Goal: Information Seeking & Learning: Learn about a topic

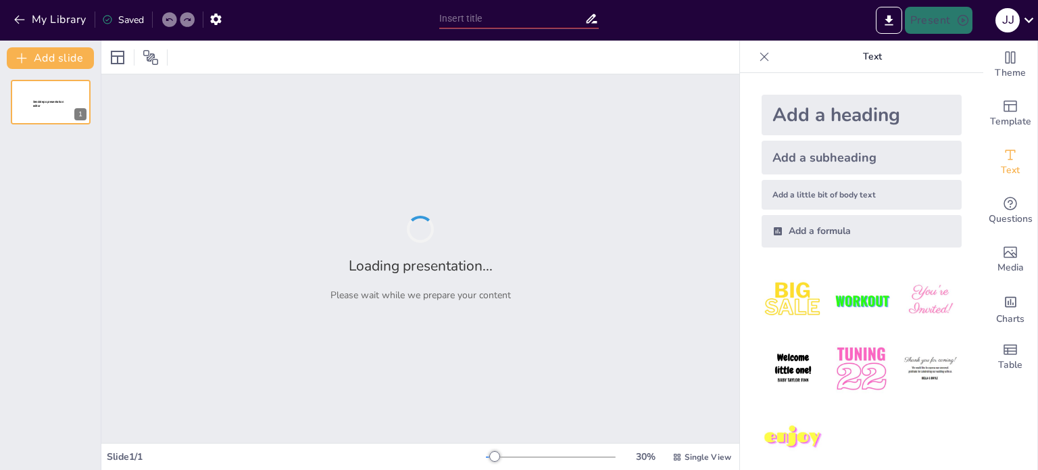
type input "La [PERSON_NAME]: Un Enfoque Visual a la Termodinámica de Motores"
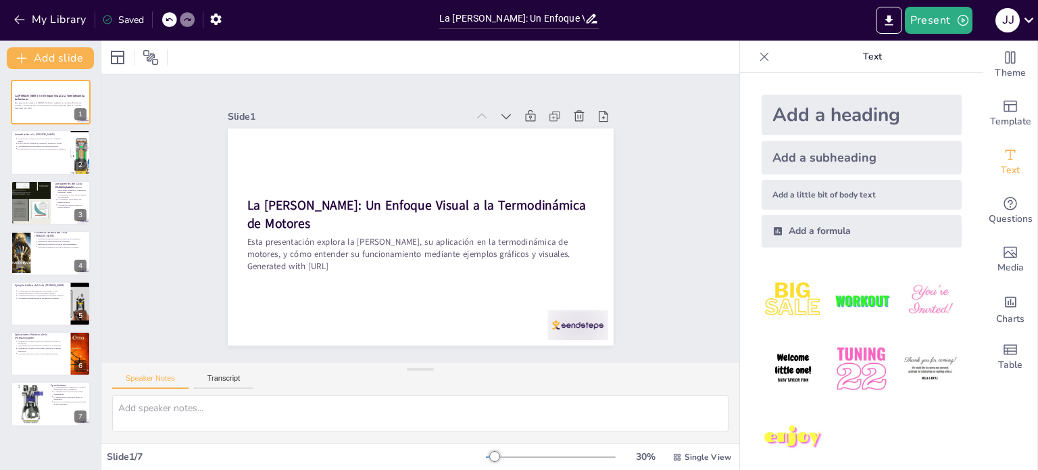
click at [758, 51] on icon at bounding box center [765, 57] width 14 height 14
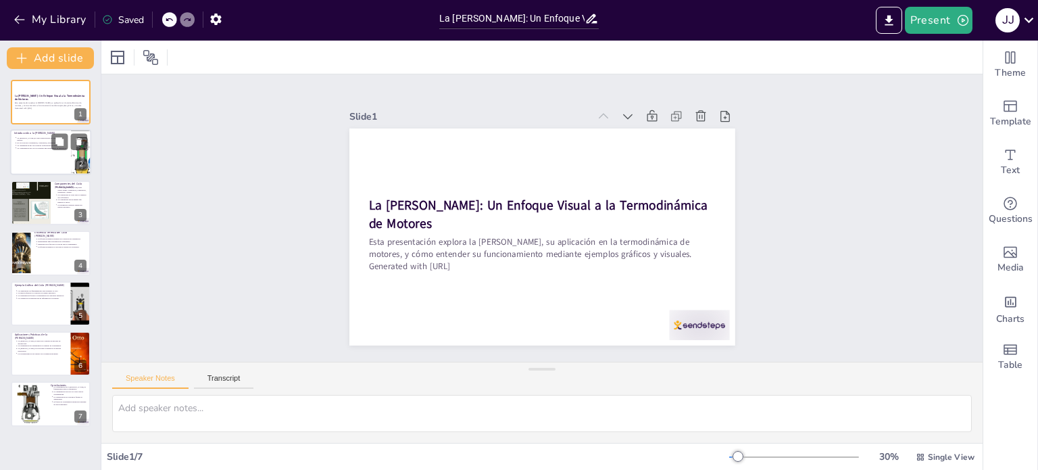
click at [41, 145] on p "La optimización del ciclo mejora la eficiencia del motor." at bounding box center [42, 146] width 50 height 3
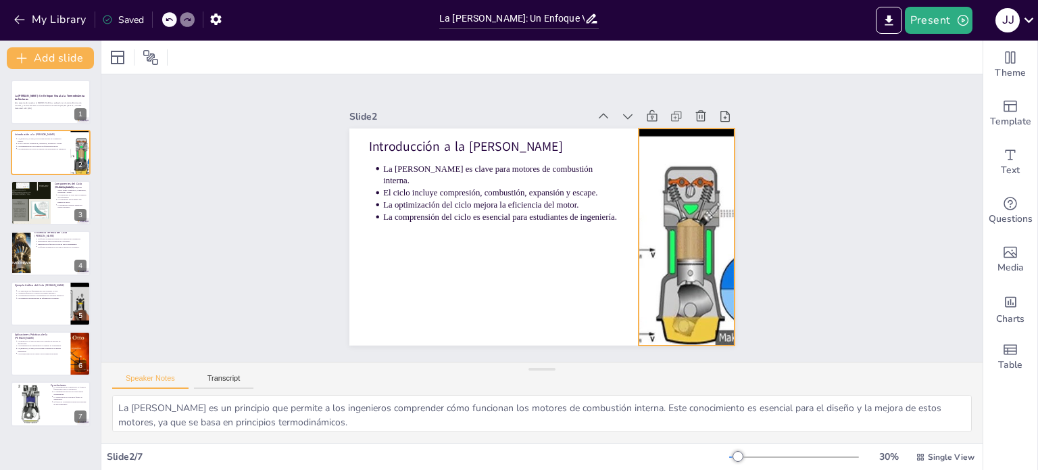
click at [654, 226] on div at bounding box center [684, 252] width 406 height 256
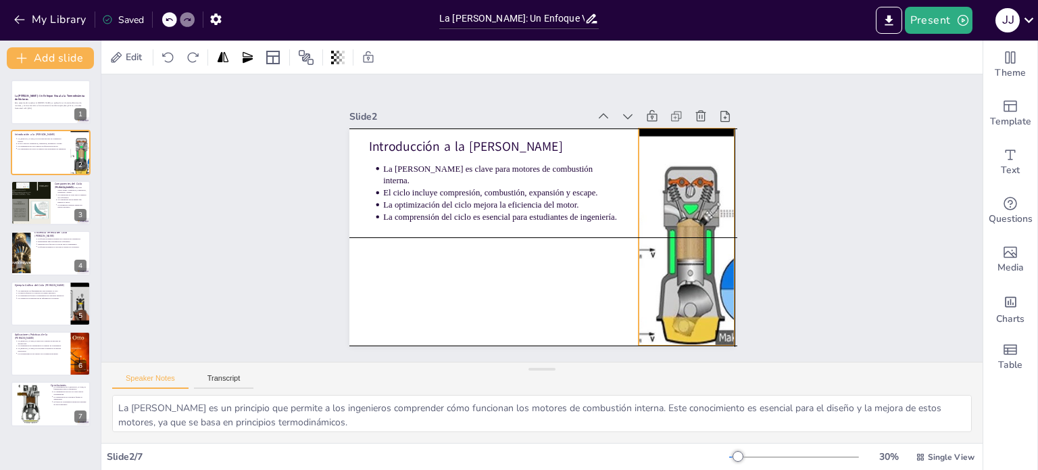
click at [681, 249] on div at bounding box center [666, 293] width 441 height 355
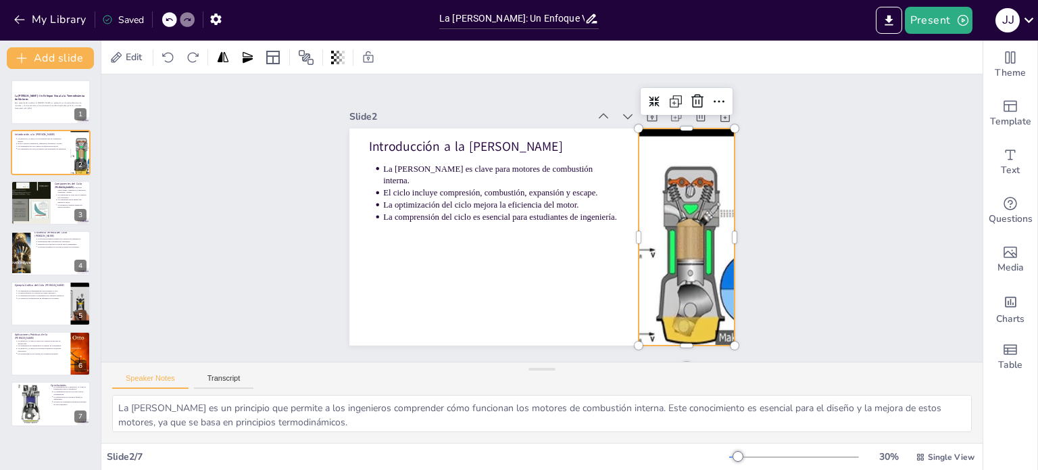
click at [815, 238] on div "Slide 1 La [PERSON_NAME]: Un Enfoque Visual a la Termodinámica de Motores Esta …" at bounding box center [542, 218] width 922 height 464
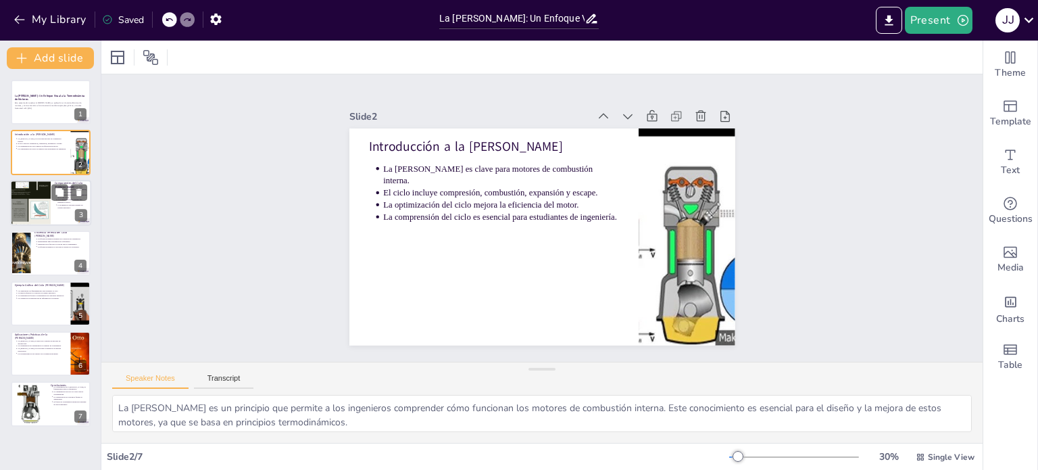
click at [51, 205] on div at bounding box center [50, 203] width 81 height 46
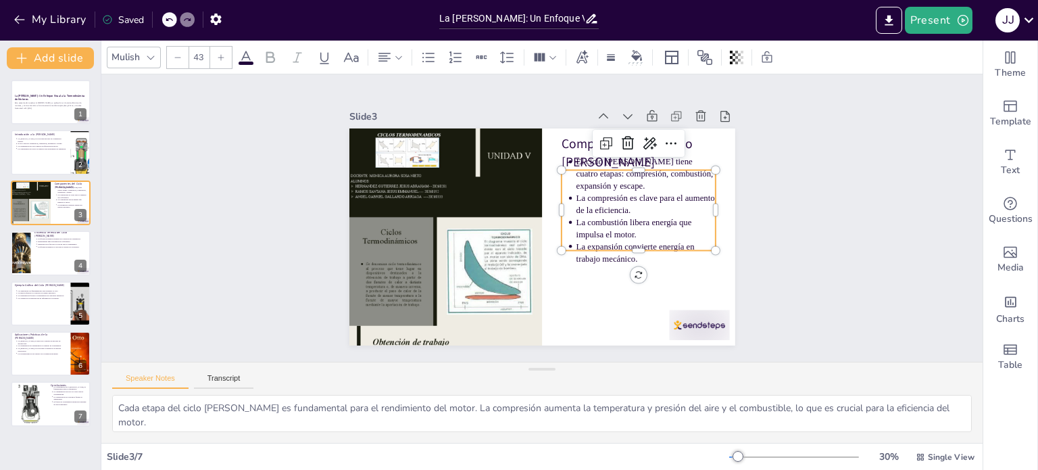
click at [649, 206] on p "La compresión es clave para el aumento de la eficiencia." at bounding box center [646, 215] width 141 height 39
click at [638, 199] on p "La compresión es clave para el aumento de la eficiencia." at bounding box center [646, 215] width 141 height 39
click at [638, 199] on p "La compresión es clave para el aumento de la eficiencia." at bounding box center [646, 204] width 140 height 24
click at [638, 199] on p "La compresión es clave para el aumento de la eficiencia." at bounding box center [646, 215] width 141 height 39
click at [644, 224] on p "La combustión libera energía que impulsa el motor." at bounding box center [640, 249] width 141 height 53
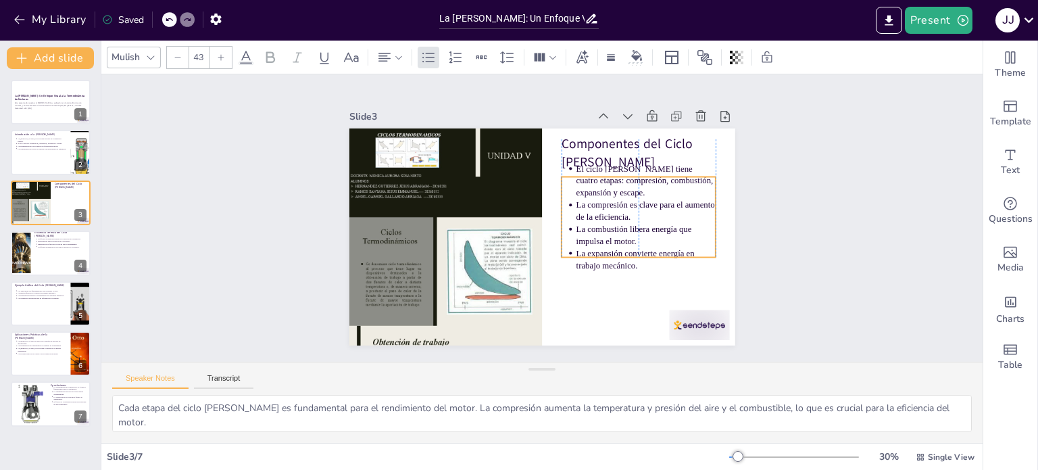
click at [629, 253] on p "La expansión convierte energía en trabajo mecánico." at bounding box center [634, 279] width 141 height 53
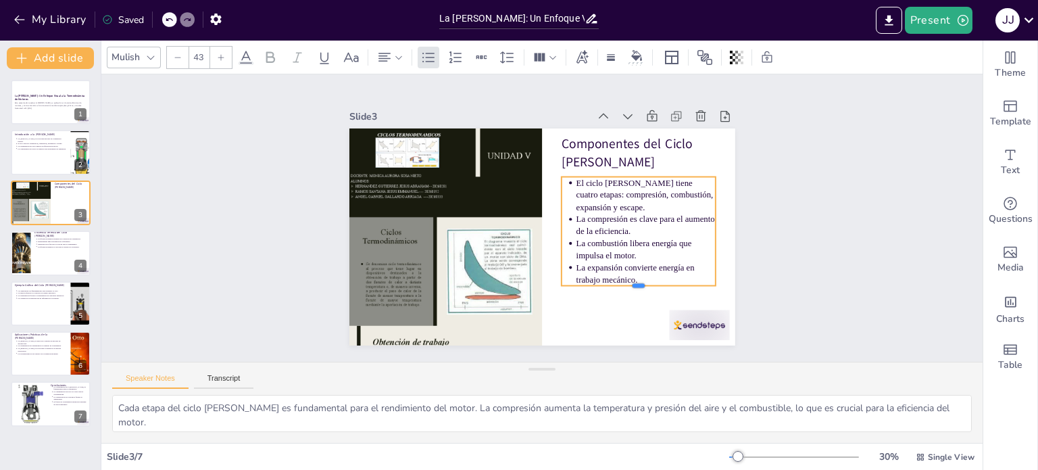
drag, startPoint x: 625, startPoint y: 252, endPoint x: 625, endPoint y: 266, distance: 14.2
click at [625, 266] on div "Componentes del Ciclo [PERSON_NAME] El ciclo [PERSON_NAME] tiene cuatro etapas:…" at bounding box center [538, 237] width 422 height 293
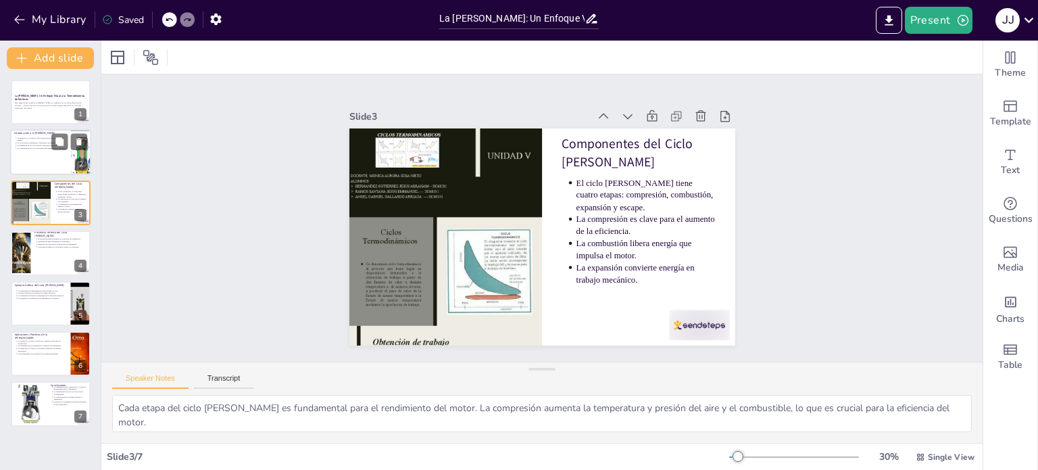
click at [25, 164] on div at bounding box center [50, 153] width 81 height 46
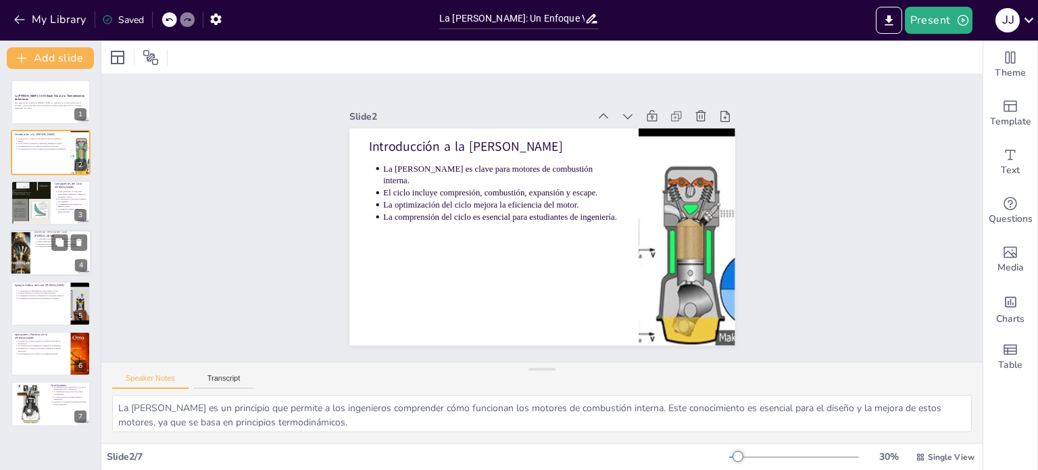
click at [45, 231] on p "Eficiencia Térmica del Ciclo [PERSON_NAME]" at bounding box center [60, 233] width 53 height 7
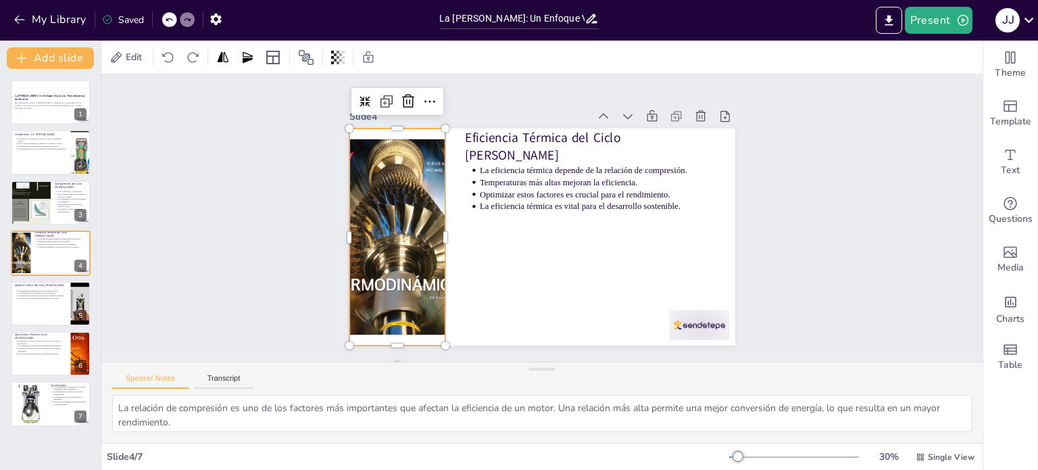
click at [354, 179] on div at bounding box center [396, 206] width 195 height 244
click at [277, 187] on div "Slide 1 La [PERSON_NAME]: Un Enfoque Visual a la Termodinámica de Motores Esta …" at bounding box center [542, 218] width 906 height 378
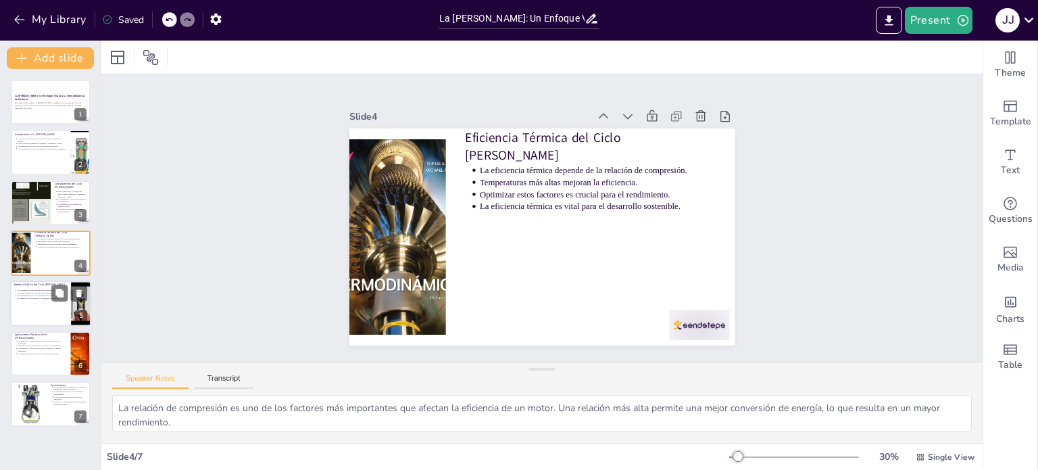
click at [51, 305] on div at bounding box center [50, 303] width 81 height 46
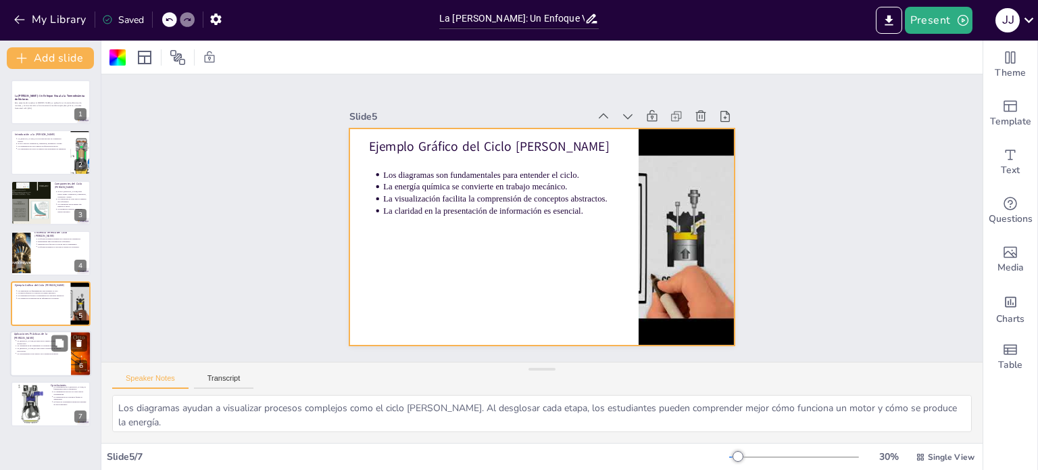
click at [45, 340] on div "La [PERSON_NAME] se aplica en el diseño de motores de automóviles. La optimizac…" at bounding box center [40, 346] width 53 height 15
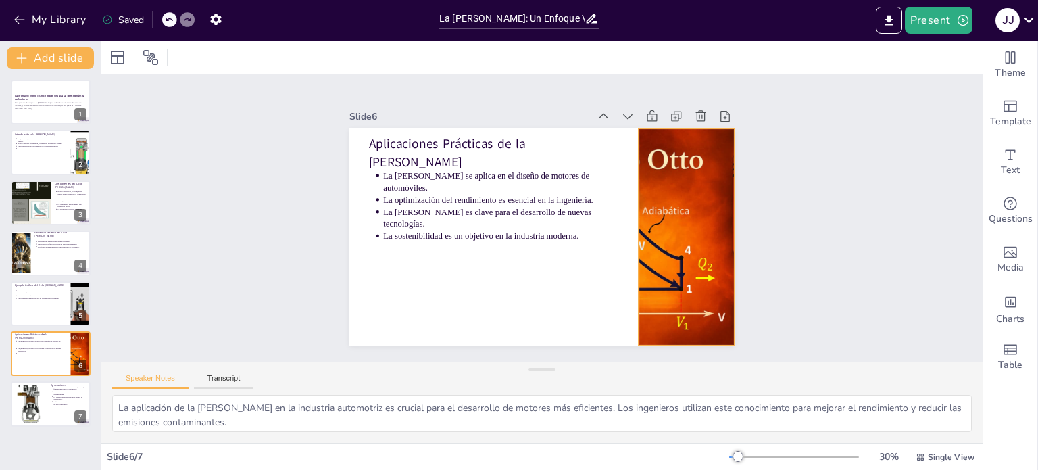
click at [688, 230] on div at bounding box center [684, 251] width 346 height 249
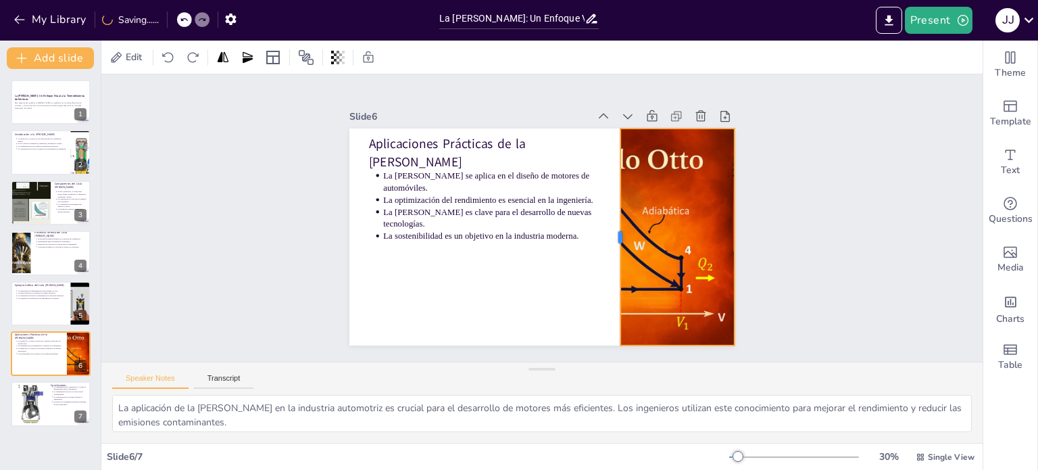
drag, startPoint x: 624, startPoint y: 226, endPoint x: 606, endPoint y: 227, distance: 18.3
click at [610, 227] on div at bounding box center [615, 236] width 11 height 217
click at [606, 227] on div at bounding box center [611, 244] width 33 height 217
click at [614, 229] on div at bounding box center [619, 236] width 11 height 217
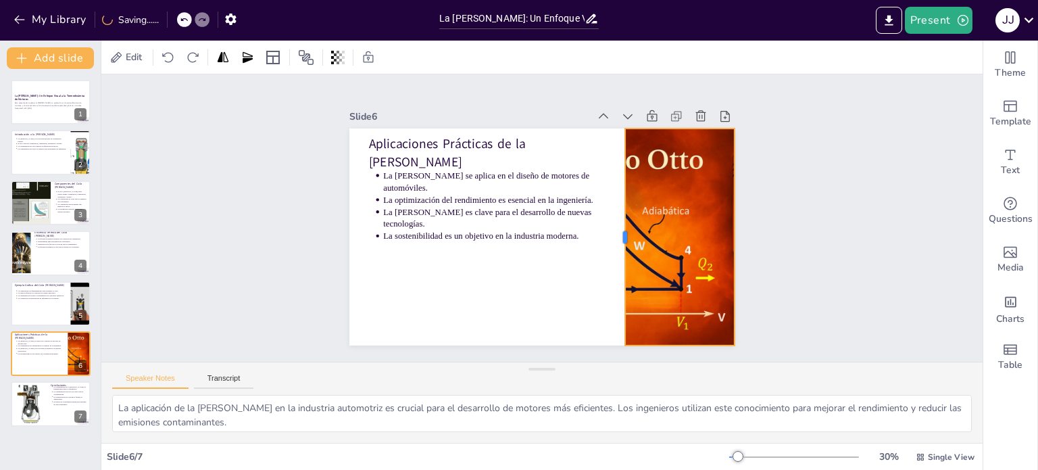
click at [614, 229] on div at bounding box center [619, 236] width 11 height 217
click at [747, 232] on div "Slide 1 La [PERSON_NAME]: Un Enfoque Visual a la Termodinámica de Motores Esta …" at bounding box center [542, 217] width 504 height 345
click at [747, 232] on div "Slide 1 La [PERSON_NAME]: Un Enfoque Visual a la Termodinámica de Motores Esta …" at bounding box center [543, 218] width 462 height 255
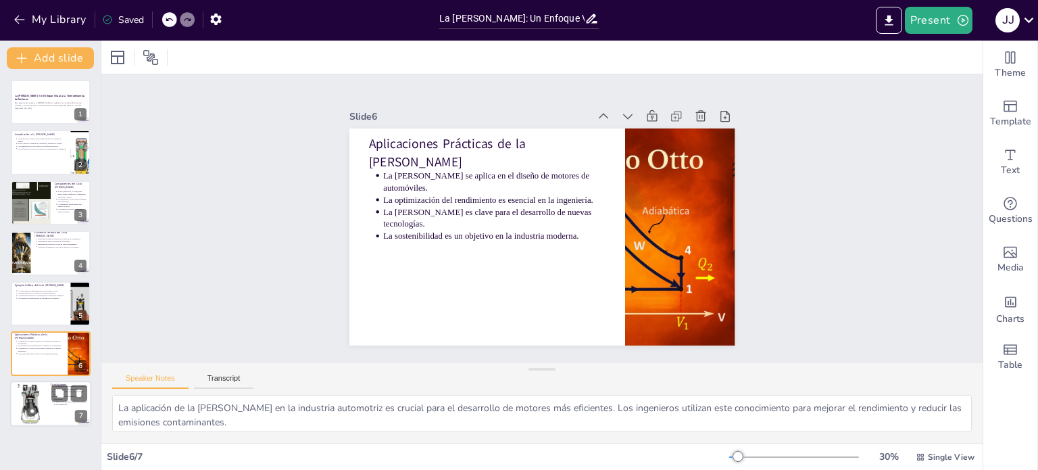
click at [36, 394] on div at bounding box center [30, 403] width 32 height 43
type textarea "La educación en torno a la [PERSON_NAME] es crucial para la formación de ingeni…"
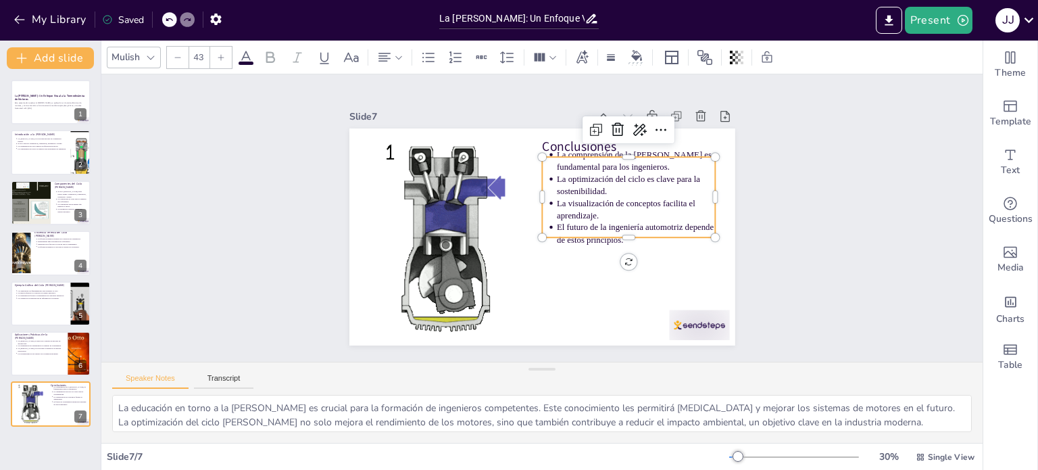
click at [642, 216] on p "La visualización de conceptos facilita el aprendizaje." at bounding box center [636, 219] width 161 height 41
click at [643, 210] on p "La visualización de conceptos facilita el aprendizaje." at bounding box center [634, 239] width 159 height 72
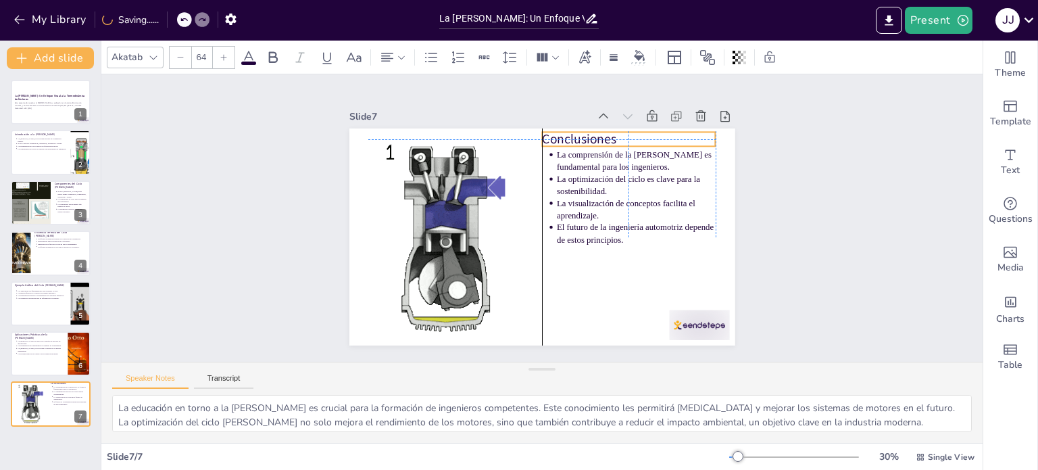
drag, startPoint x: 622, startPoint y: 143, endPoint x: 623, endPoint y: 134, distance: 8.1
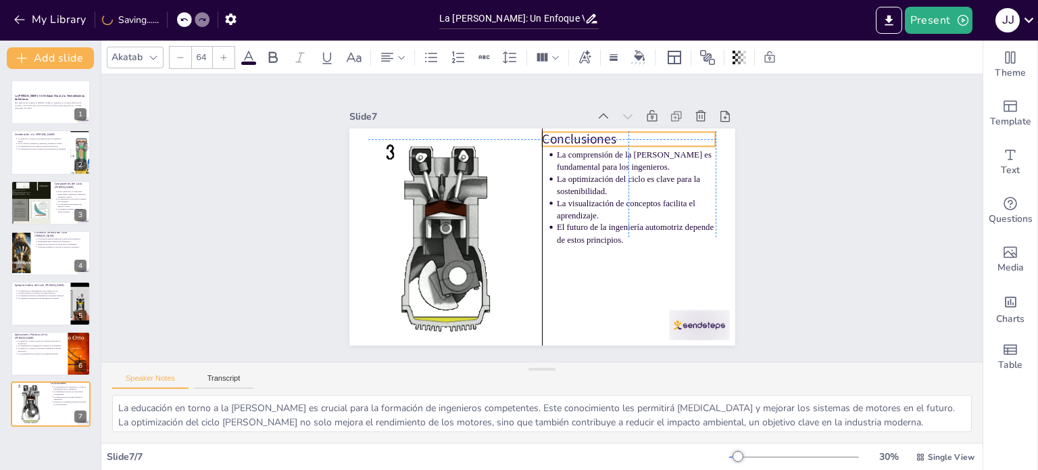
click at [623, 134] on p "Conclusiones" at bounding box center [636, 148] width 174 height 36
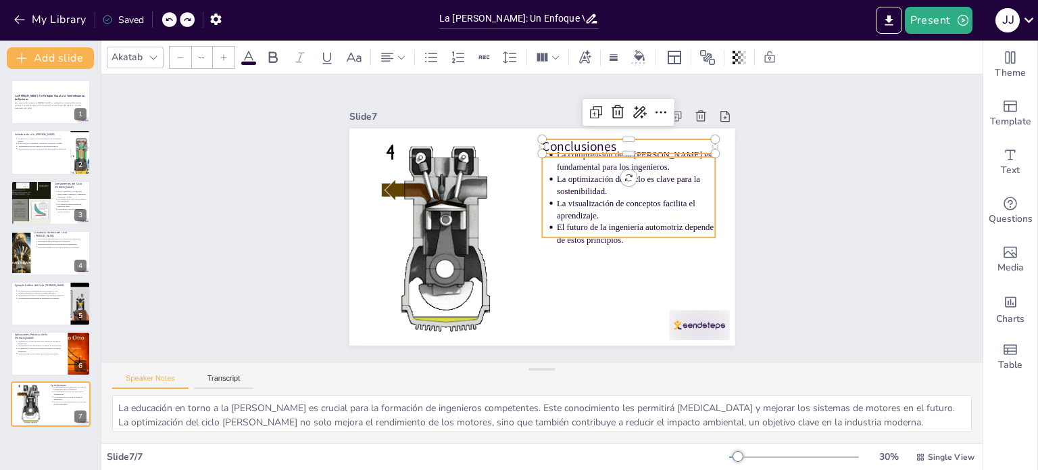
type input "43"
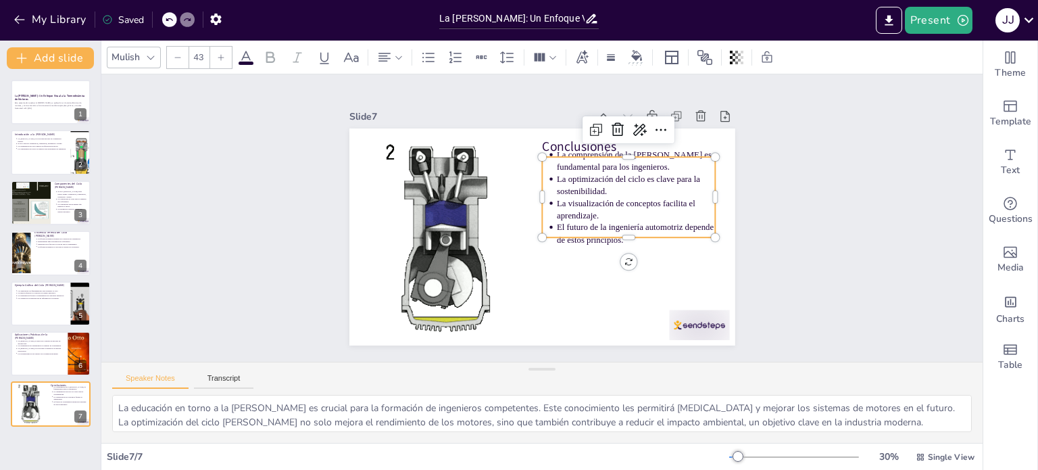
click at [652, 199] on p "La visualización de conceptos facilita el aprendizaje." at bounding box center [636, 219] width 161 height 41
click at [652, 205] on p "La visualización de conceptos facilita el aprendizaje." at bounding box center [631, 248] width 155 height 87
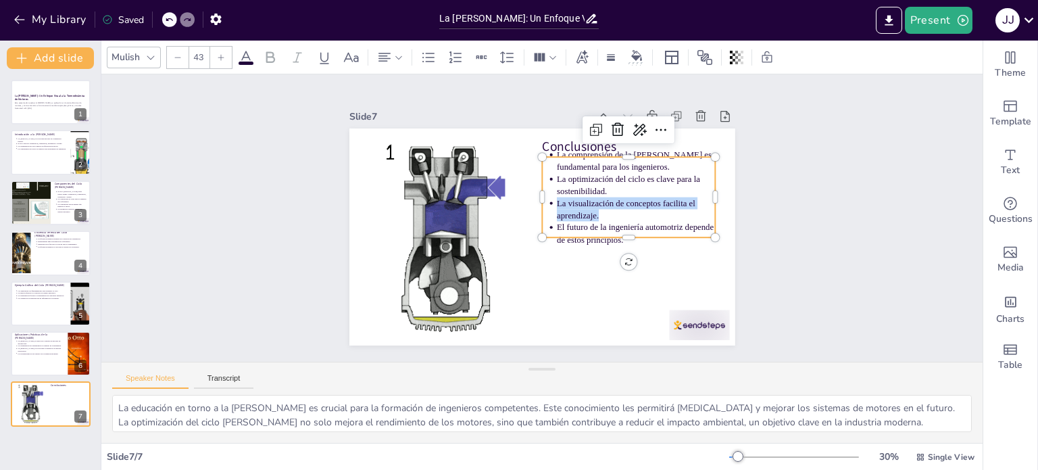
click at [652, 200] on span "La visualización de conceptos facilita el aprendizaje." at bounding box center [626, 213] width 140 height 26
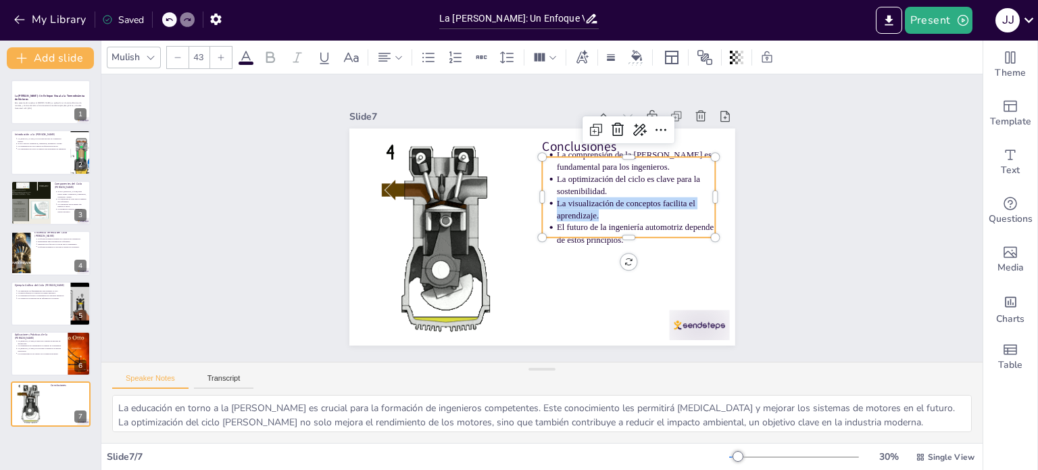
click at [652, 200] on span "La visualización de conceptos facilita el aprendizaje." at bounding box center [626, 213] width 140 height 26
click at [652, 204] on span "La visualización de conceptos facilita el aprendizaje." at bounding box center [625, 230] width 139 height 52
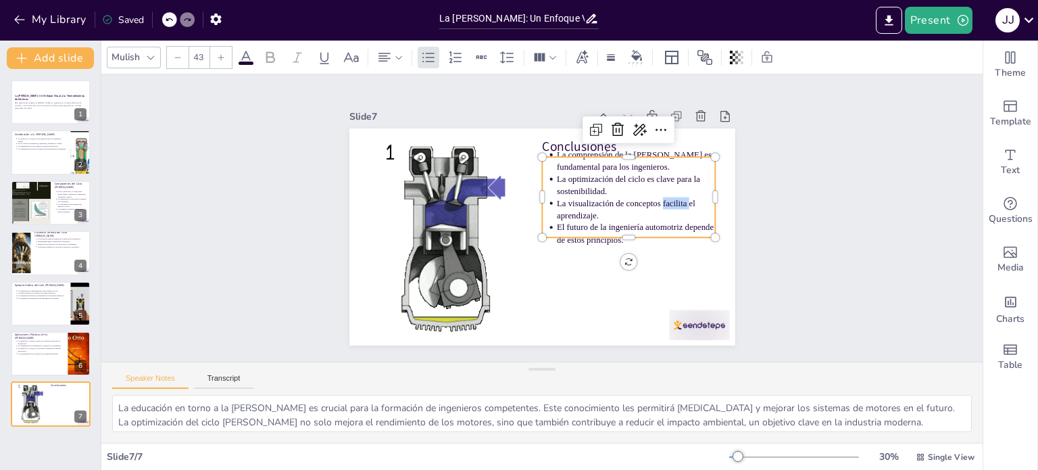
click at [648, 218] on span "La visualización de conceptos facilita el aprendizaje." at bounding box center [598, 277] width 99 height 118
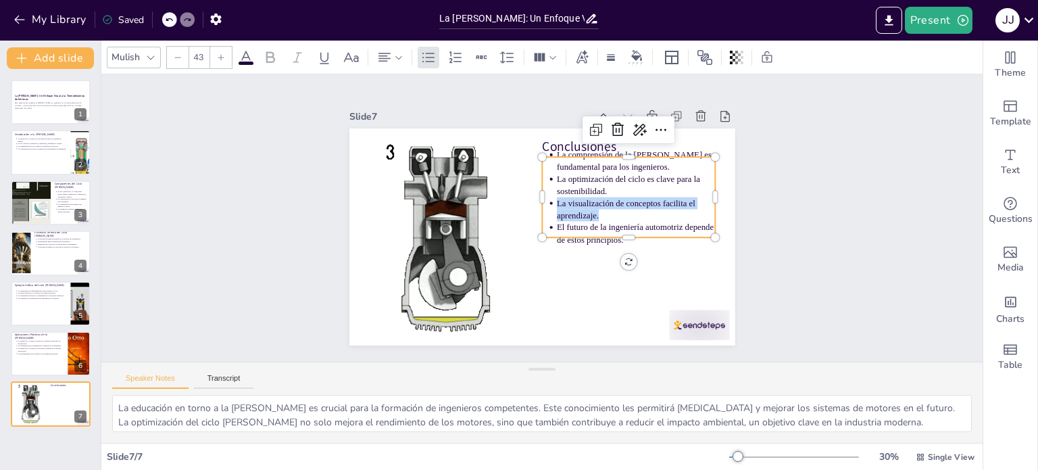
click at [652, 198] on span "La visualización de conceptos facilita el aprendizaje." at bounding box center [626, 209] width 139 height 22
click at [652, 200] on span "La visualización de conceptos facilita el aprendizaje." at bounding box center [626, 213] width 140 height 26
click at [652, 204] on span "La visualización de conceptos facilita el aprendizaje." at bounding box center [625, 230] width 139 height 52
click at [652, 200] on span "La visualización de conceptos facilita el aprendizaje." at bounding box center [626, 213] width 140 height 26
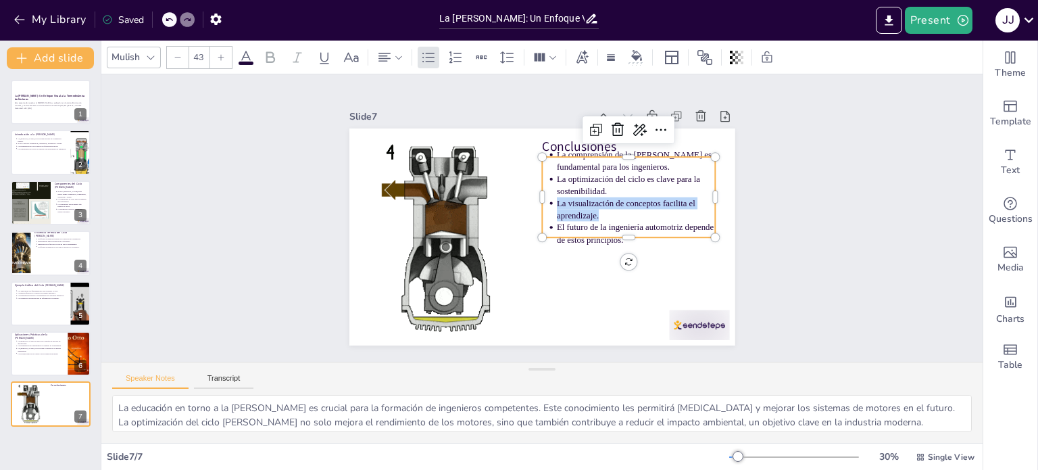
click at [652, 200] on span "La visualización de conceptos facilita el aprendizaje." at bounding box center [626, 213] width 140 height 26
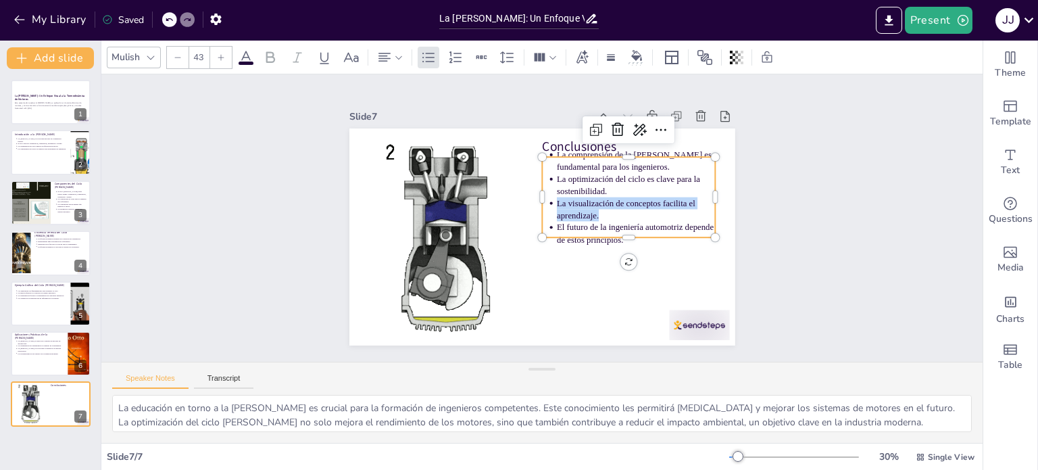
click at [652, 202] on span "La visualización de conceptos facilita el aprendizaje." at bounding box center [626, 221] width 140 height 38
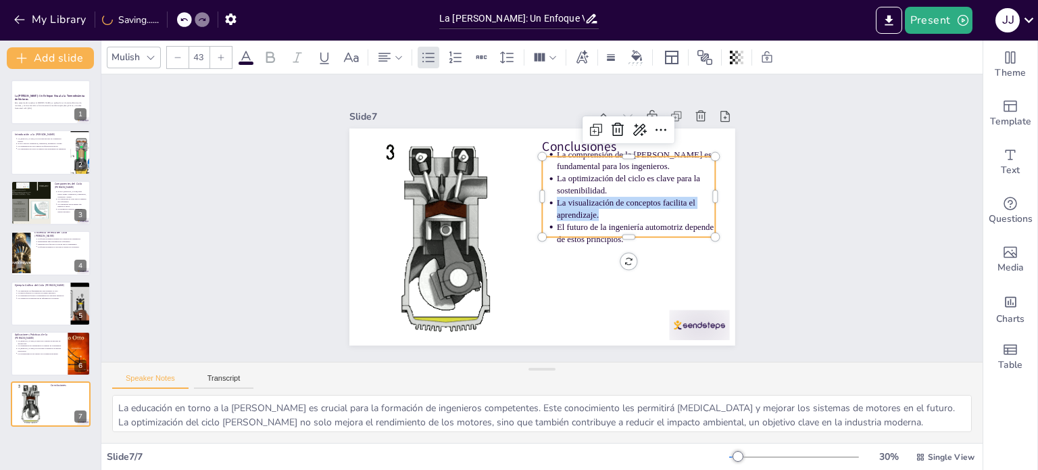
click at [652, 199] on span "La visualización de conceptos facilita el aprendizaje." at bounding box center [626, 212] width 140 height 26
click at [652, 201] on span "La visualización de conceptos facilita el aprendizaje." at bounding box center [626, 220] width 140 height 38
click at [652, 198] on span "La visualización de conceptos facilita el aprendizaje." at bounding box center [626, 209] width 139 height 22
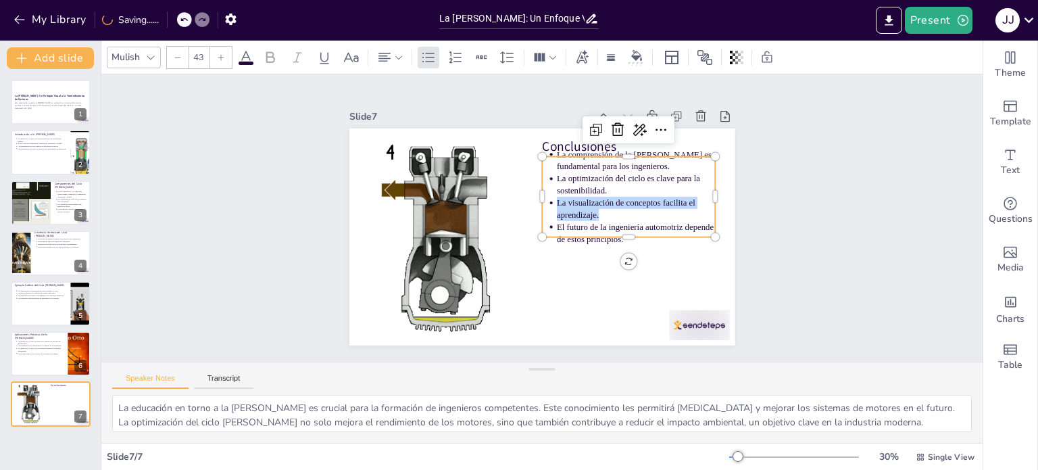
click at [652, 203] on span "La visualización de conceptos facilita el aprendizaje." at bounding box center [625, 229] width 139 height 52
click at [652, 199] on span "La visualización de conceptos facilita el aprendizaje." at bounding box center [626, 212] width 140 height 26
click at [652, 208] on span "La visualización de conceptos facilita el aprendizaje." at bounding box center [619, 246] width 130 height 77
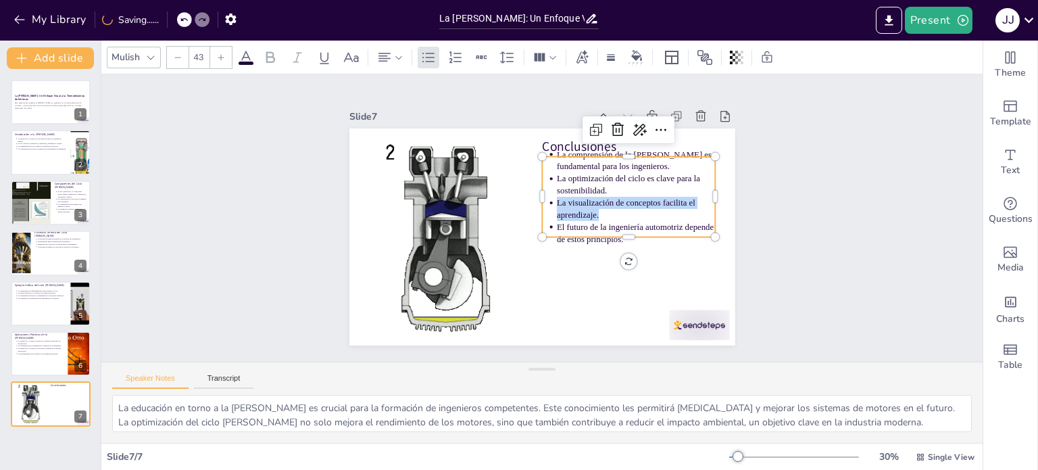
click at [652, 201] on span "La visualización de conceptos facilita el aprendizaje." at bounding box center [626, 220] width 140 height 38
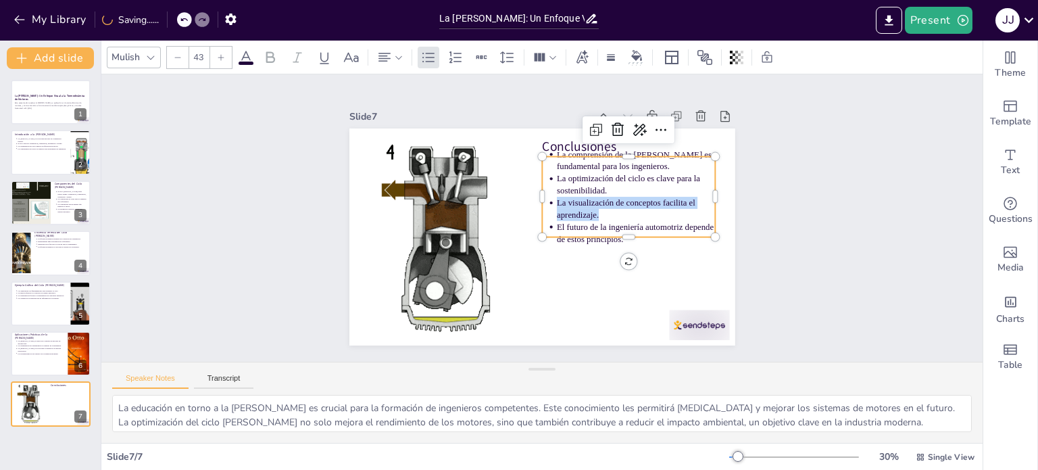
click at [652, 201] on span "La visualización de conceptos facilita el aprendizaje." at bounding box center [626, 220] width 140 height 38
click at [652, 203] on span "La visualización de conceptos facilita el aprendizaje." at bounding box center [625, 229] width 139 height 52
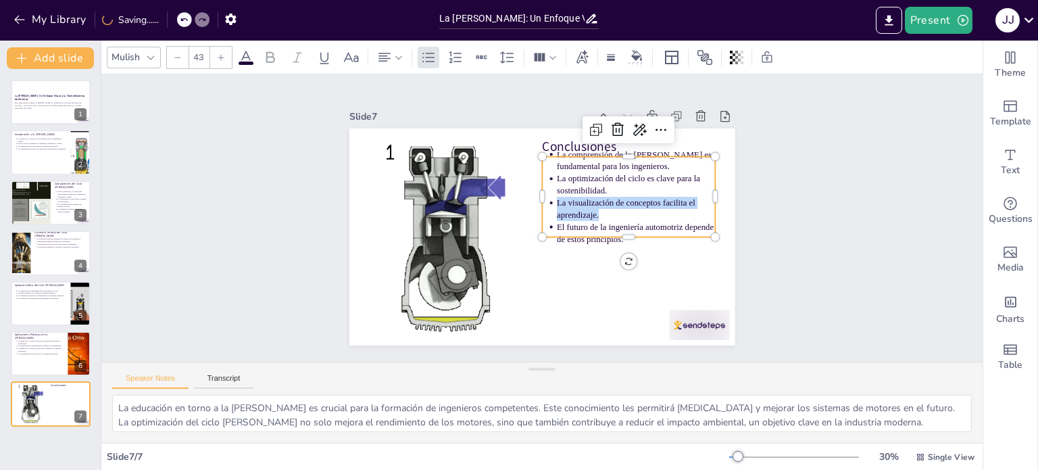
click at [652, 203] on span "La visualización de conceptos facilita el aprendizaje." at bounding box center [625, 229] width 139 height 52
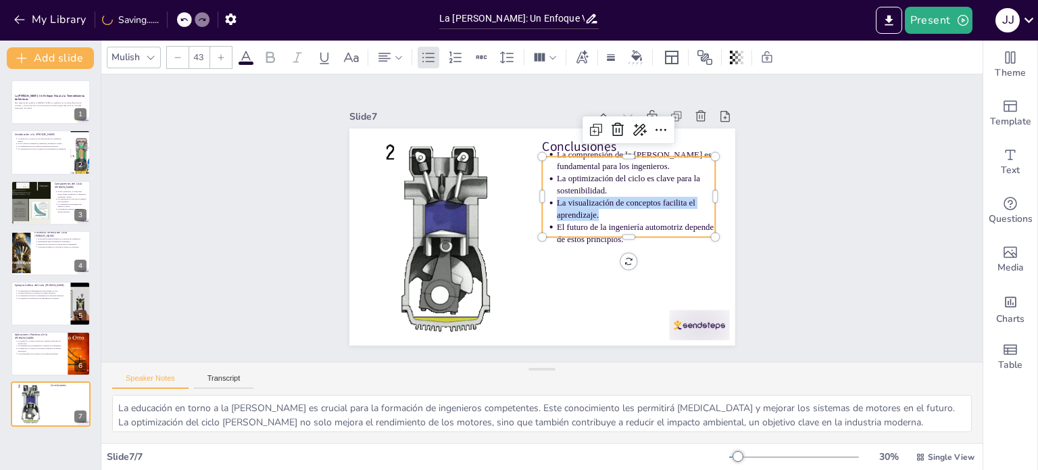
click at [652, 201] on span "La visualización de conceptos facilita el aprendizaje." at bounding box center [626, 220] width 140 height 38
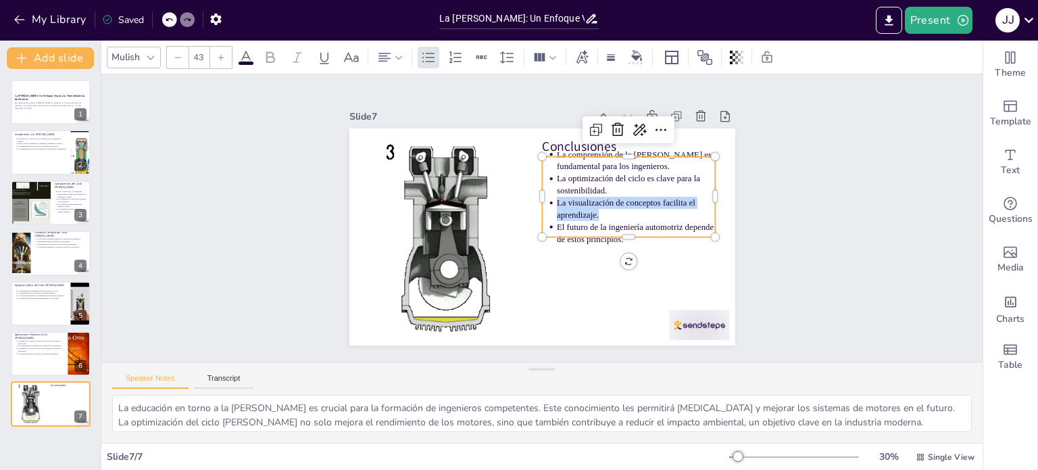
click at [652, 198] on span "La visualización de conceptos facilita el aprendizaje." at bounding box center [626, 209] width 139 height 22
click at [534, 221] on span "La visualización de conceptos facilita el aprendizaje." at bounding box center [466, 253] width 134 height 64
click at [652, 199] on span "La visualización de conceptos facilita el aprendizaje." at bounding box center [626, 212] width 140 height 26
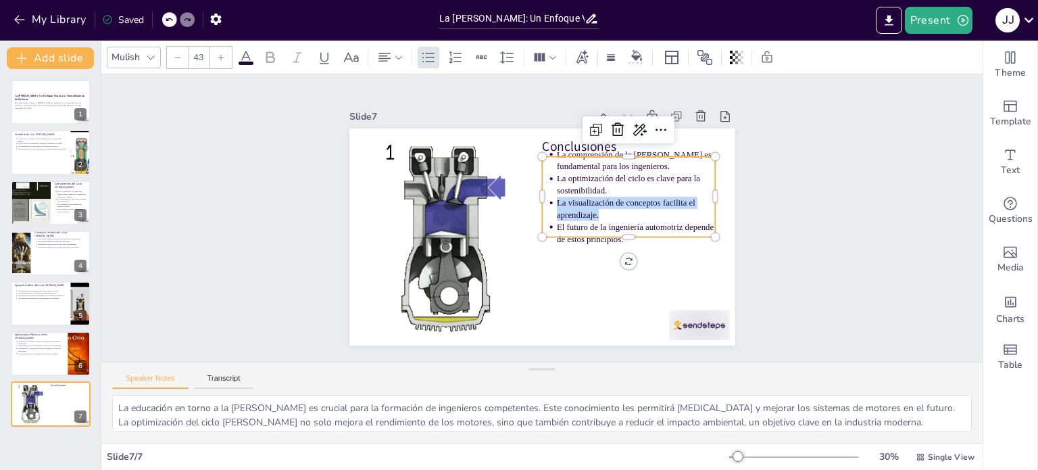
click at [652, 203] on span "La visualización de conceptos facilita el aprendizaje." at bounding box center [625, 229] width 139 height 52
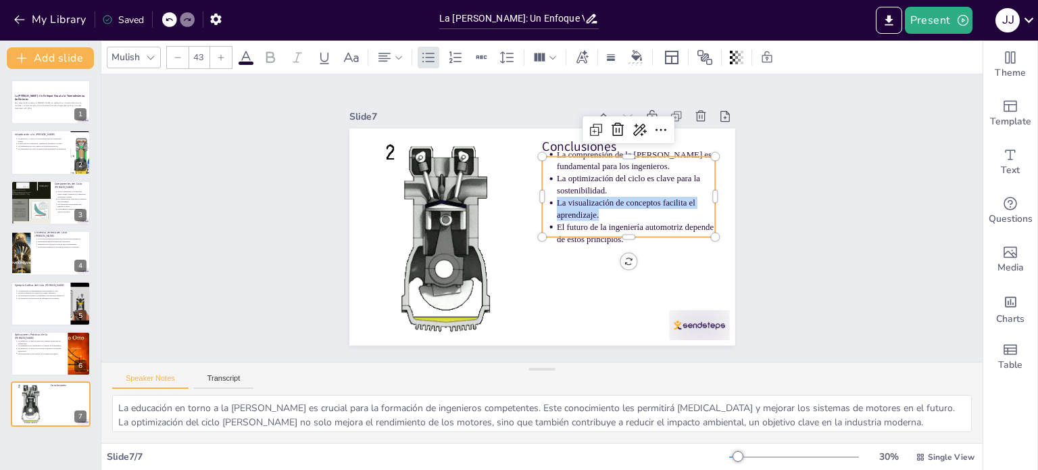
click at [652, 216] on span "La visualización de conceptos facilita el aprendizaje." at bounding box center [605, 270] width 109 height 109
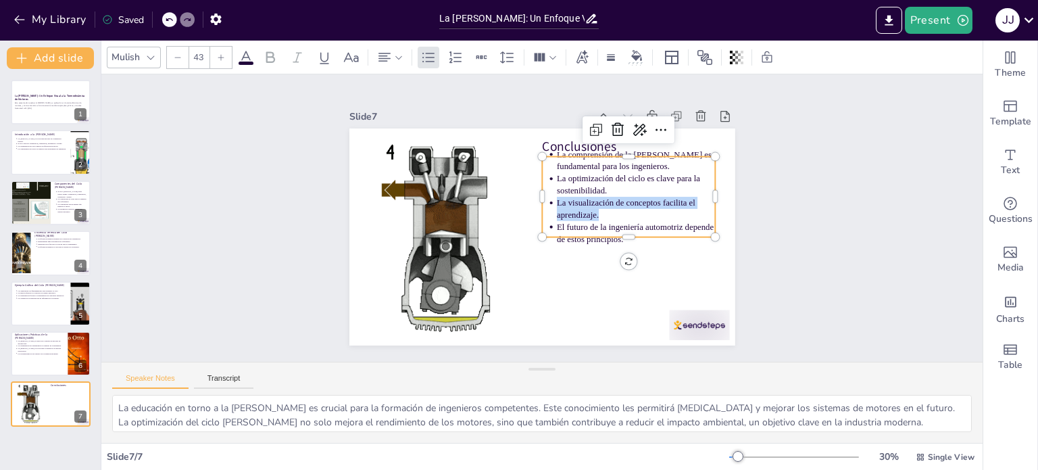
click at [652, 199] on span "La visualización de conceptos facilita el aprendizaje." at bounding box center [626, 212] width 140 height 26
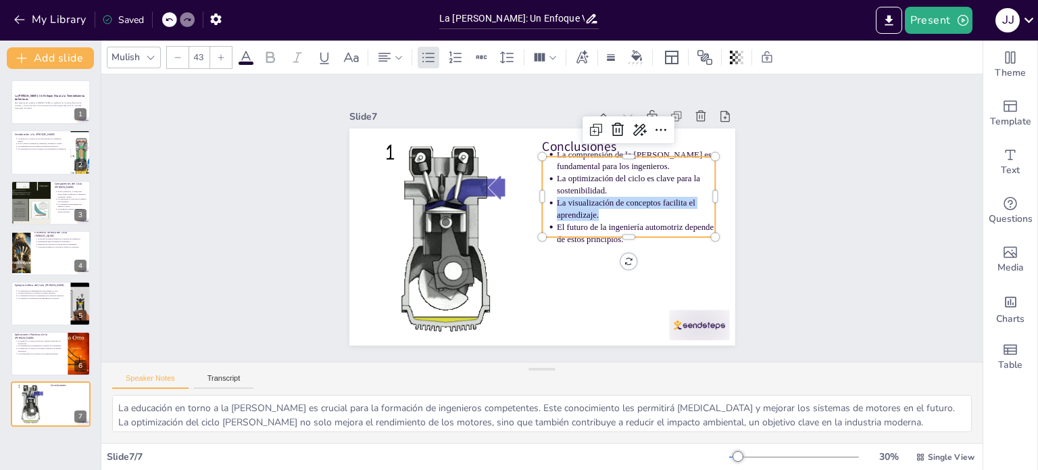
click at [652, 201] on span "La visualización de conceptos facilita el aprendizaje." at bounding box center [626, 220] width 140 height 38
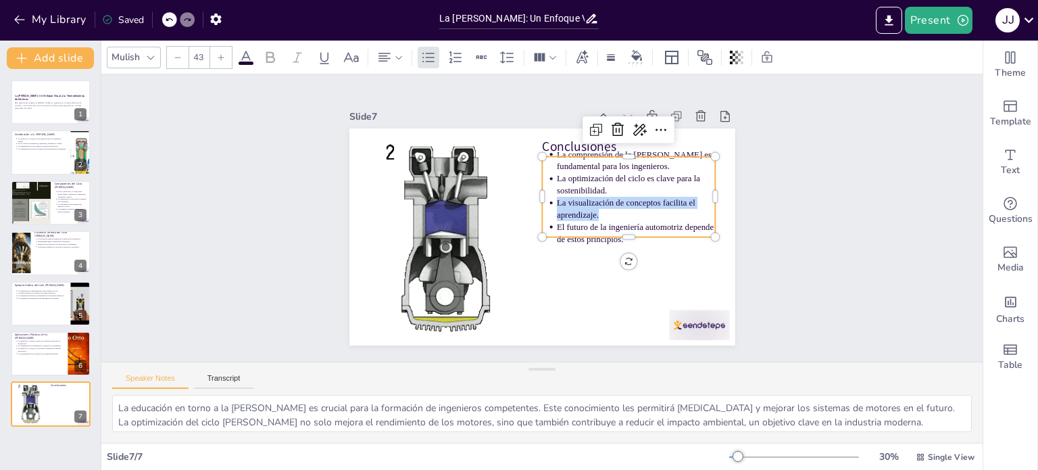
click at [652, 205] on span "La visualización de conceptos facilita el aprendizaje." at bounding box center [622, 237] width 135 height 65
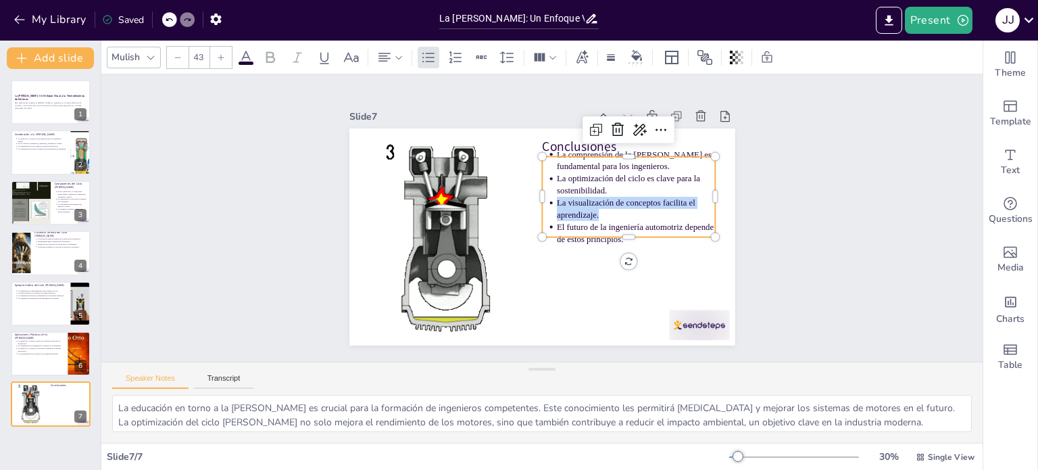
click at [652, 199] on span "La visualización de conceptos facilita el aprendizaje." at bounding box center [626, 212] width 140 height 26
click at [652, 198] on span "La visualización de conceptos facilita el aprendizaje." at bounding box center [626, 209] width 139 height 22
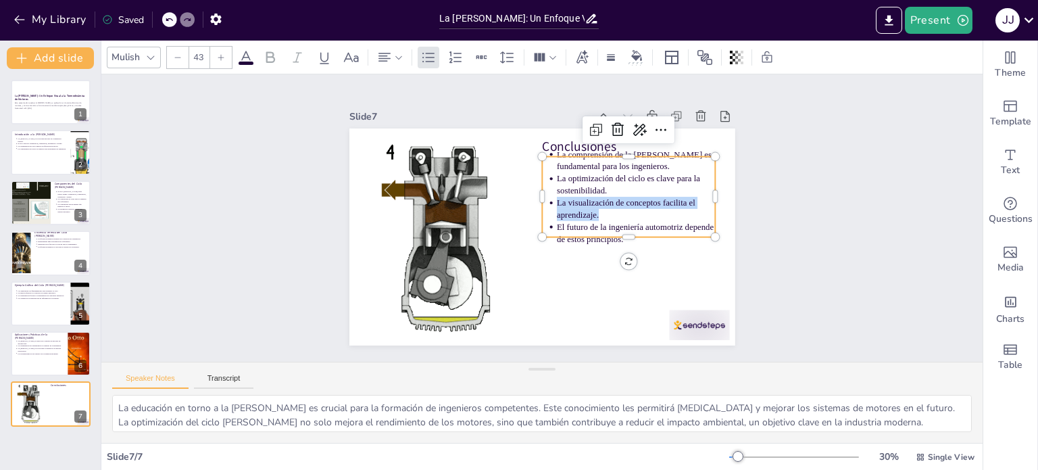
click at [651, 205] on span "La visualización de conceptos facilita el aprendizaje." at bounding box center [622, 237] width 135 height 65
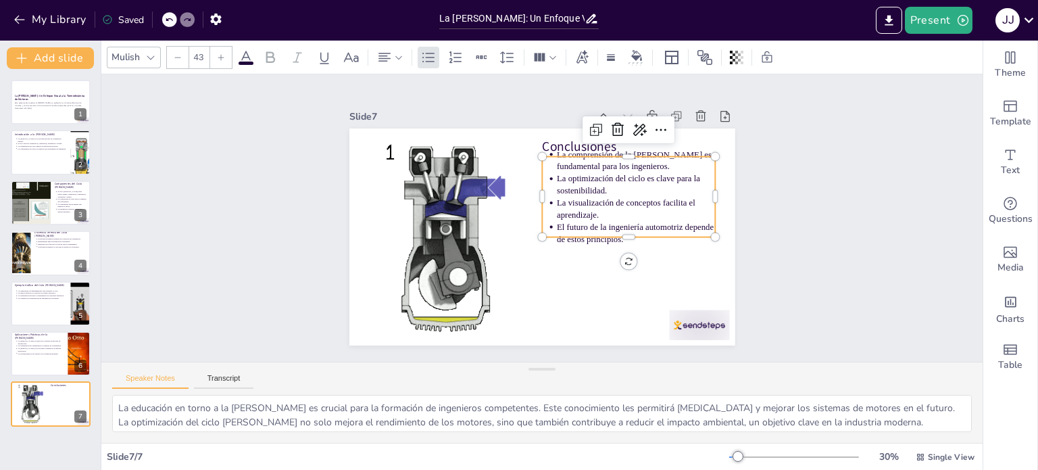
click at [651, 198] on span "La visualización de conceptos facilita el aprendizaje." at bounding box center [626, 209] width 139 height 22
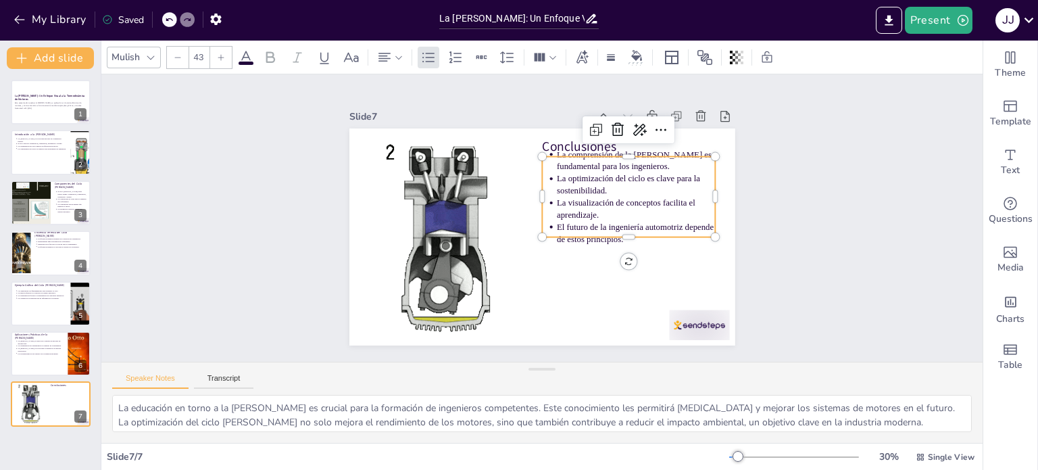
click at [654, 205] on p "La visualización de conceptos facilita el aprendizaje." at bounding box center [631, 248] width 155 height 87
click at [654, 218] on p "La visualización de conceptos facilita el aprendizaje." at bounding box center [604, 289] width 113 height 143
click at [656, 215] on p "La visualización de conceptos facilita el aprendizaje." at bounding box center [611, 282] width 124 height 134
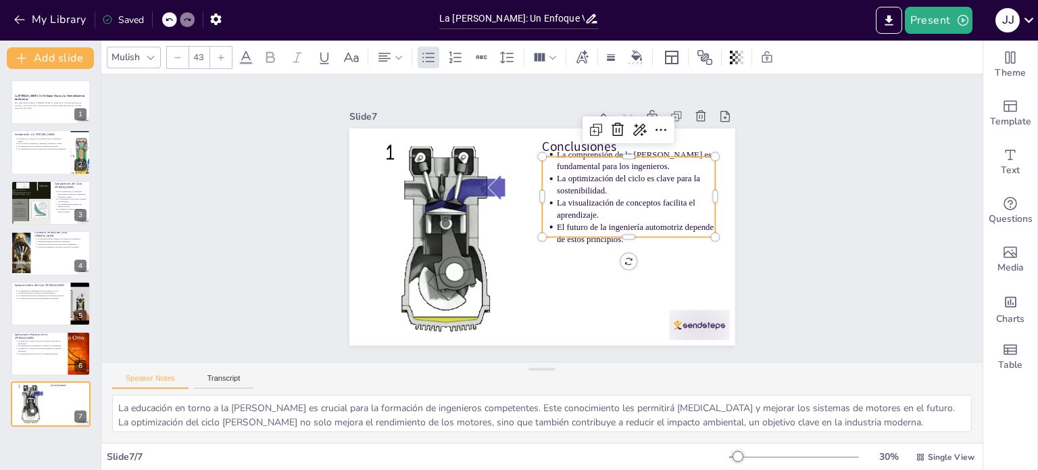
click at [656, 213] on p "La visualización de conceptos facilita el aprendizaje." at bounding box center [631, 248] width 155 height 87
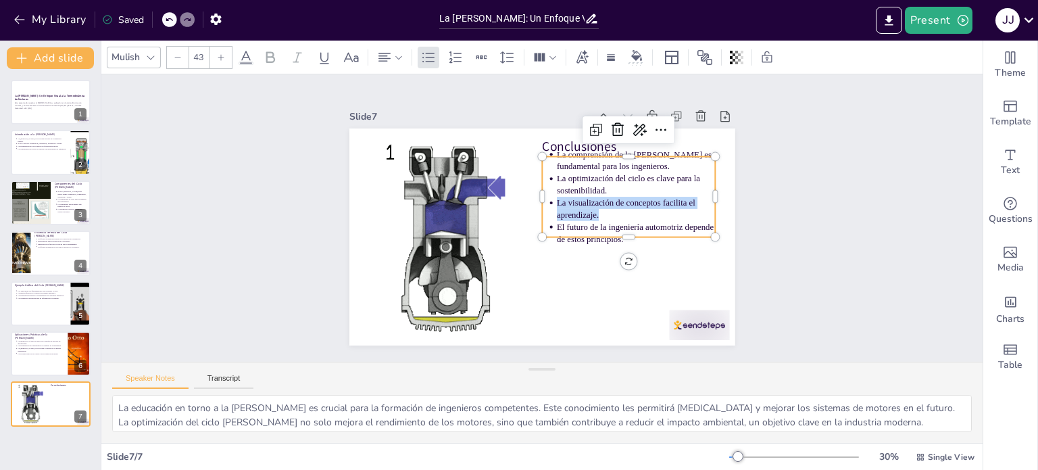
click at [656, 213] on p "La visualización de conceptos facilita el aprendizaje." at bounding box center [634, 238] width 159 height 72
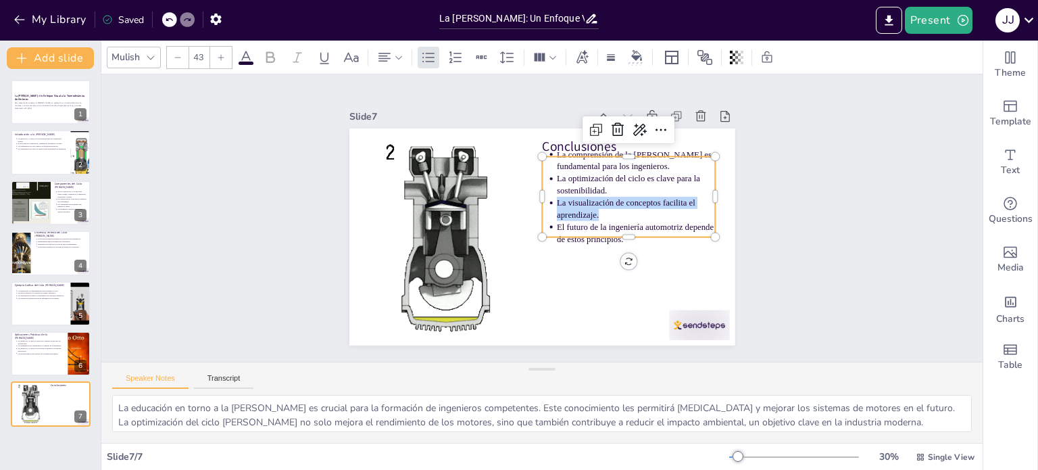
click at [656, 213] on p "La visualización de conceptos facilita el aprendizaje." at bounding box center [636, 218] width 161 height 41
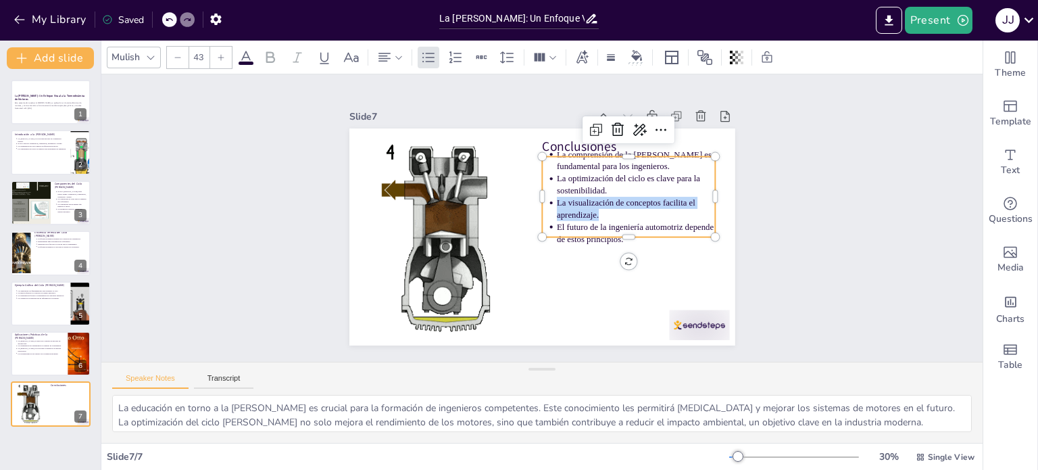
click at [656, 213] on p "La visualización de conceptos facilita el aprendizaje." at bounding box center [636, 228] width 160 height 57
click at [656, 213] on p "La visualización de conceptos facilita el aprendizaje." at bounding box center [636, 209] width 159 height 24
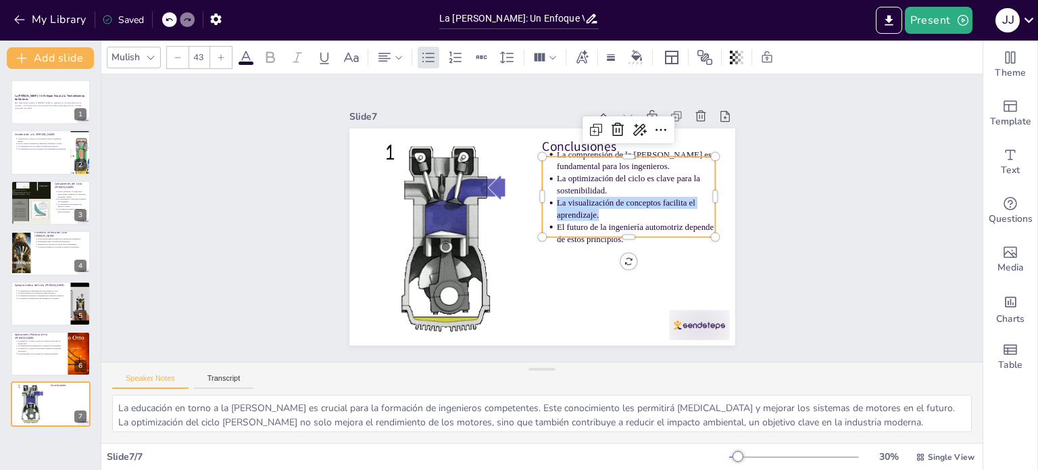
click at [543, 224] on p "La visualización de conceptos facilita el aprendizaje." at bounding box center [471, 280] width 143 height 113
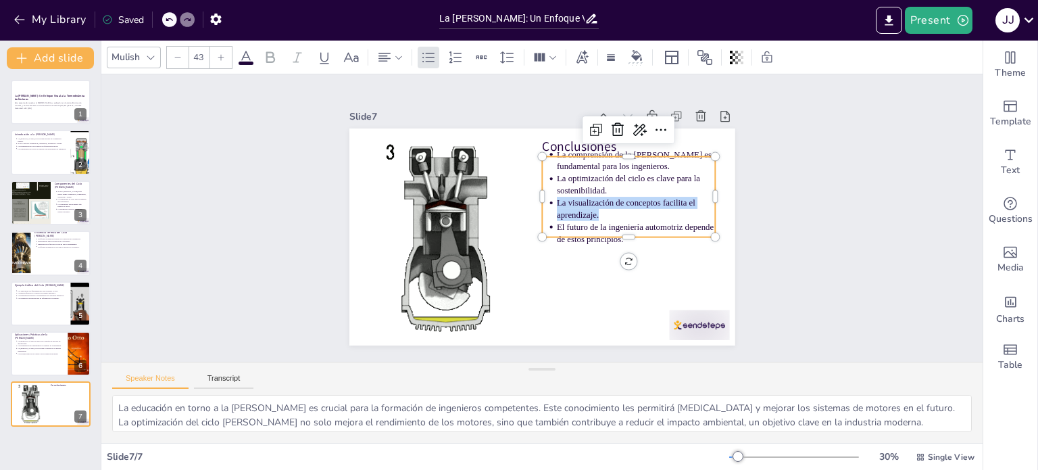
click at [656, 215] on p "La visualización de conceptos facilita el aprendizaje." at bounding box center [611, 282] width 124 height 134
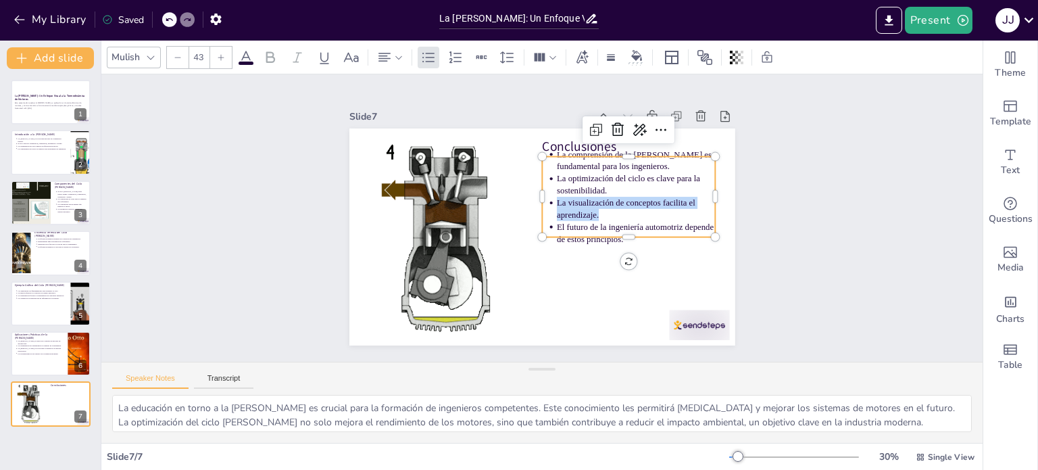
click at [656, 213] on p "La visualización de conceptos facilita el aprendizaje." at bounding box center [636, 228] width 160 height 57
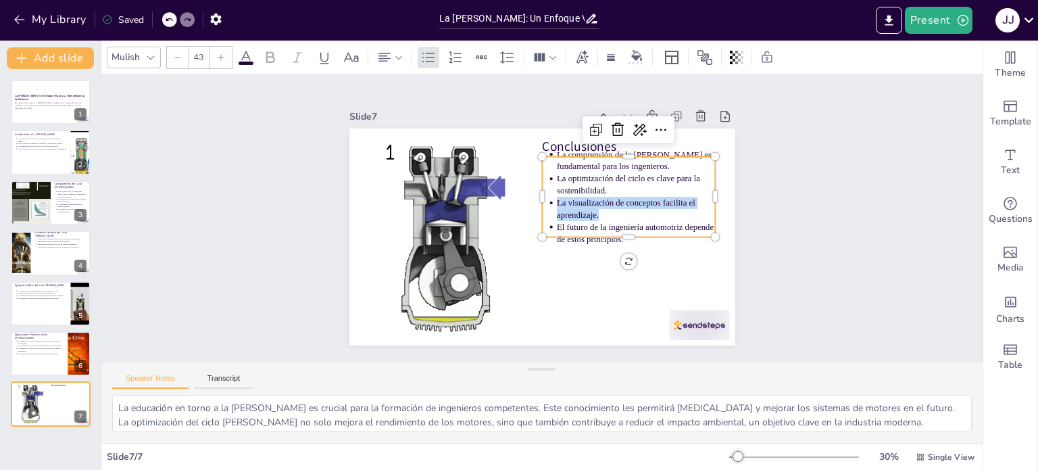
click at [656, 213] on p "La visualización de conceptos facilita el aprendizaje." at bounding box center [631, 248] width 155 height 87
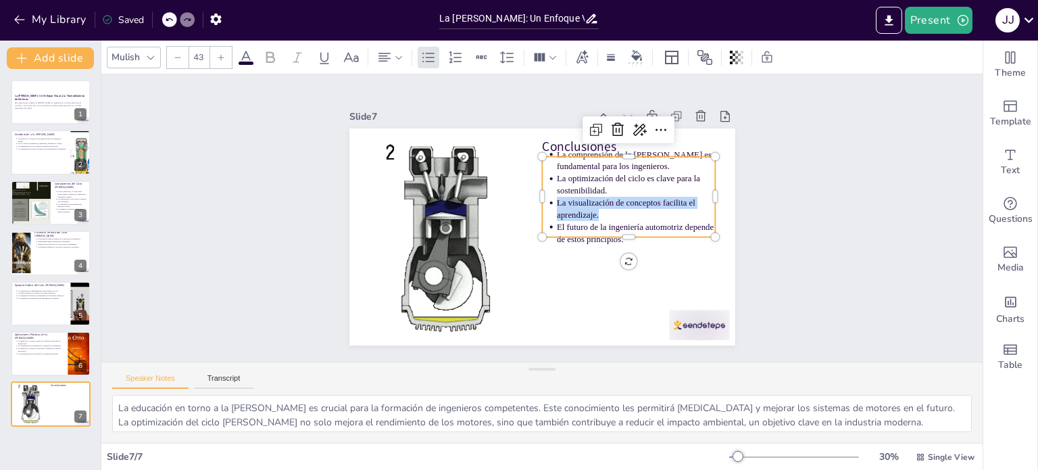
click at [656, 213] on p "La visualización de conceptos facilita el aprendizaje." at bounding box center [636, 228] width 160 height 57
click at [656, 213] on p "La visualización de conceptos facilita el aprendizaje." at bounding box center [627, 257] width 149 height 101
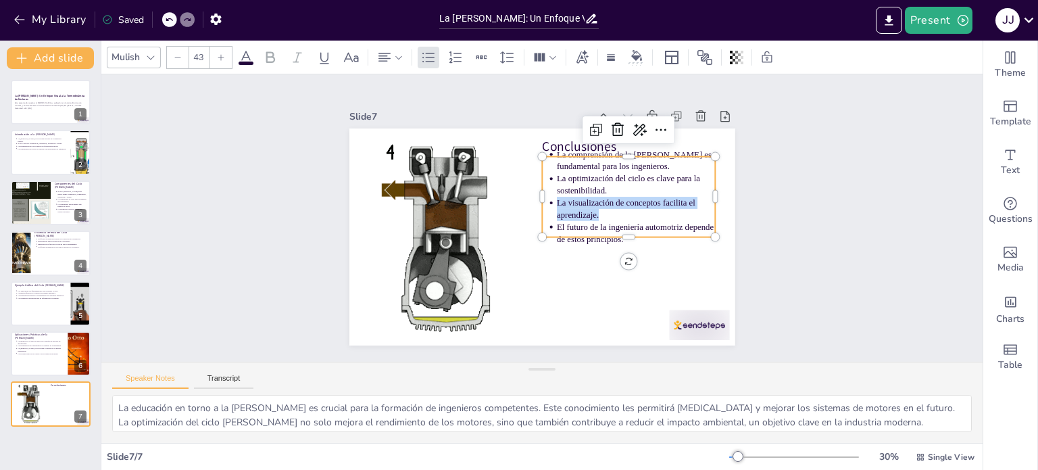
click at [656, 213] on p "La visualización de conceptos facilita el aprendizaje." at bounding box center [636, 228] width 160 height 57
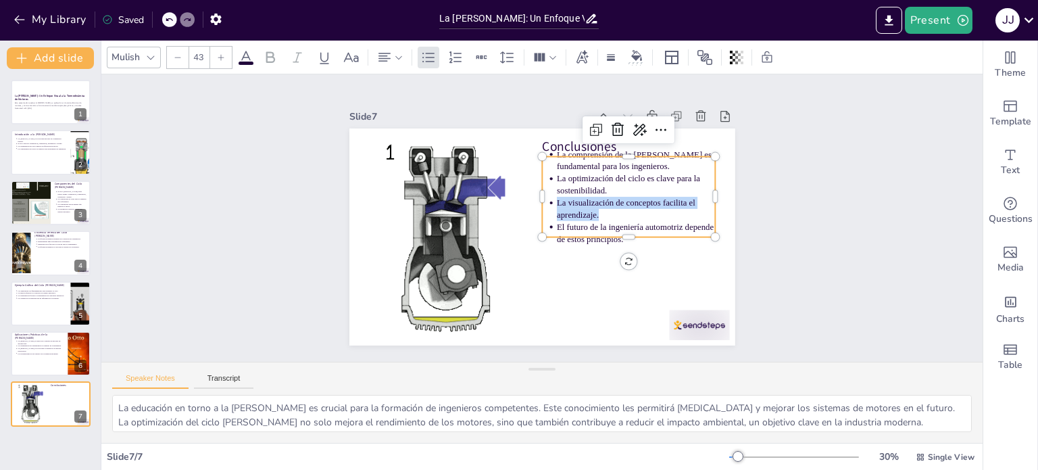
click at [656, 213] on p "La visualización de conceptos facilita el aprendizaje." at bounding box center [636, 209] width 159 height 24
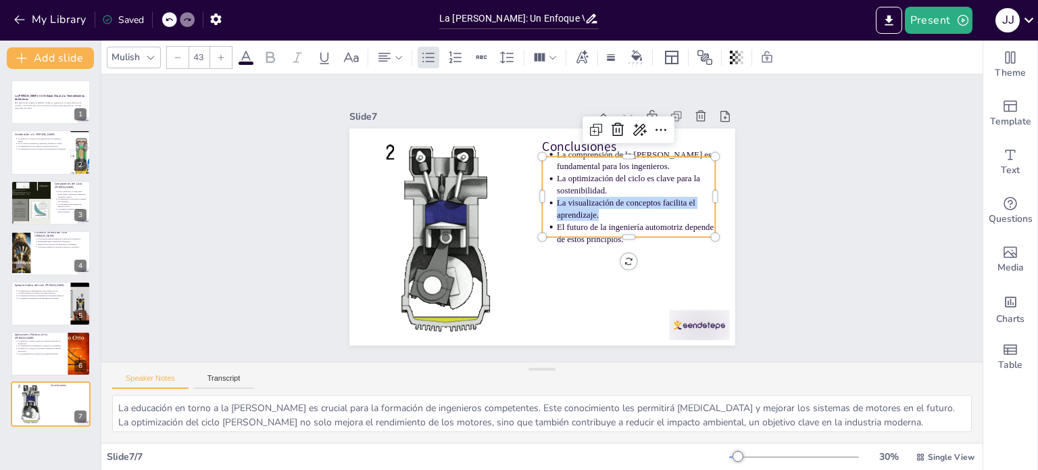
click at [656, 213] on p "La visualización de conceptos facilita el aprendizaje." at bounding box center [636, 228] width 160 height 57
click at [656, 213] on p "La visualización de conceptos facilita el aprendizaje." at bounding box center [636, 218] width 161 height 41
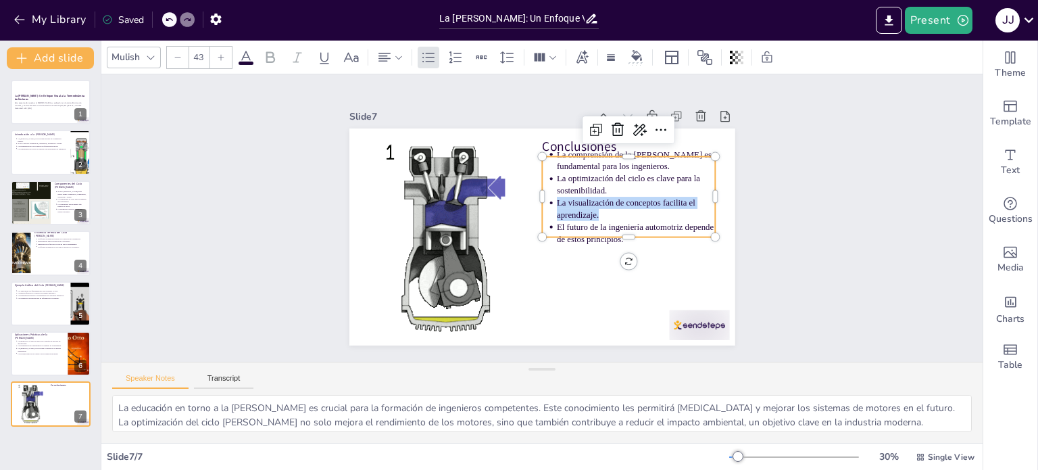
click at [656, 213] on p "La visualización de conceptos facilita el aprendizaje." at bounding box center [623, 266] width 143 height 113
click at [656, 213] on p "La visualización de conceptos facilita el aprendizaje." at bounding box center [636, 218] width 161 height 41
click at [656, 213] on p "La visualización de conceptos facilita el aprendizaje." at bounding box center [636, 209] width 159 height 24
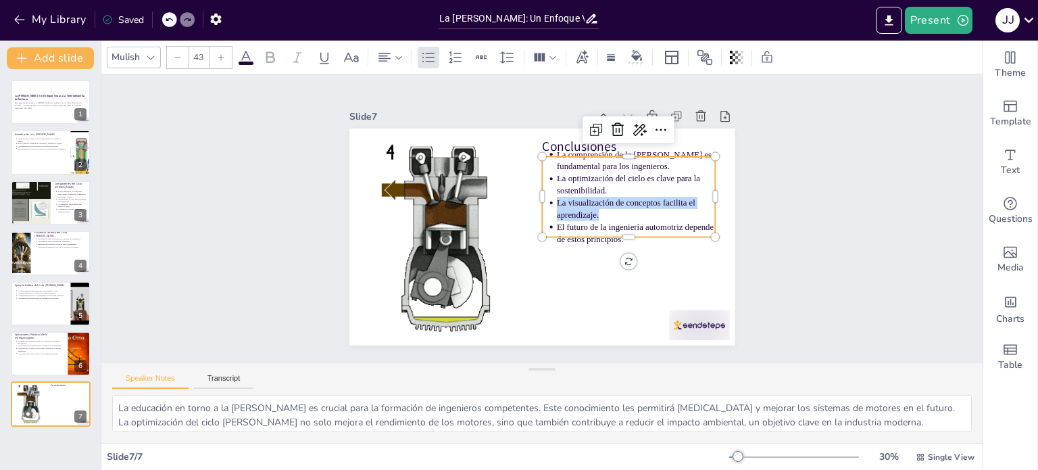
click at [656, 213] on p "La visualización de conceptos facilita el aprendizaje." at bounding box center [636, 209] width 159 height 24
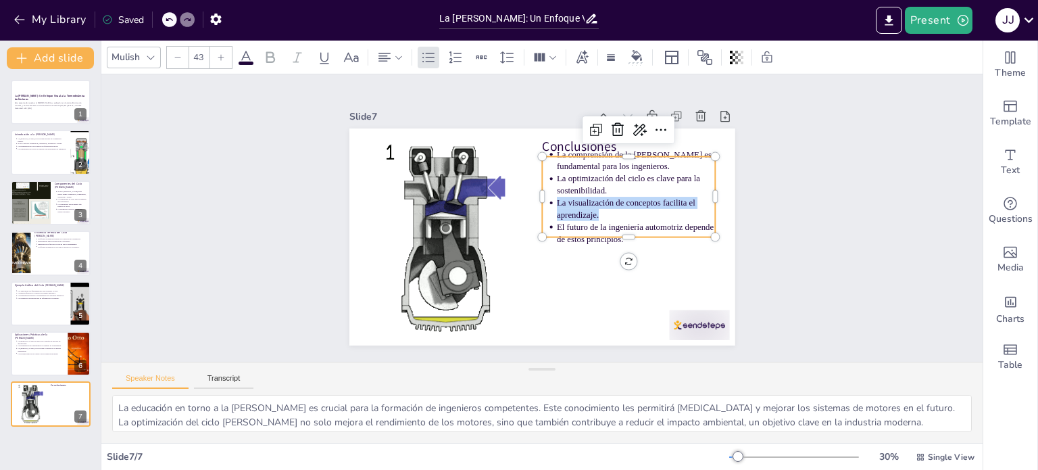
click at [562, 232] on p "La visualización de conceptos facilita el aprendizaje." at bounding box center [541, 312] width 41 height 161
click at [656, 213] on p "La visualización de conceptos facilita el aprendizaje." at bounding box center [636, 209] width 159 height 24
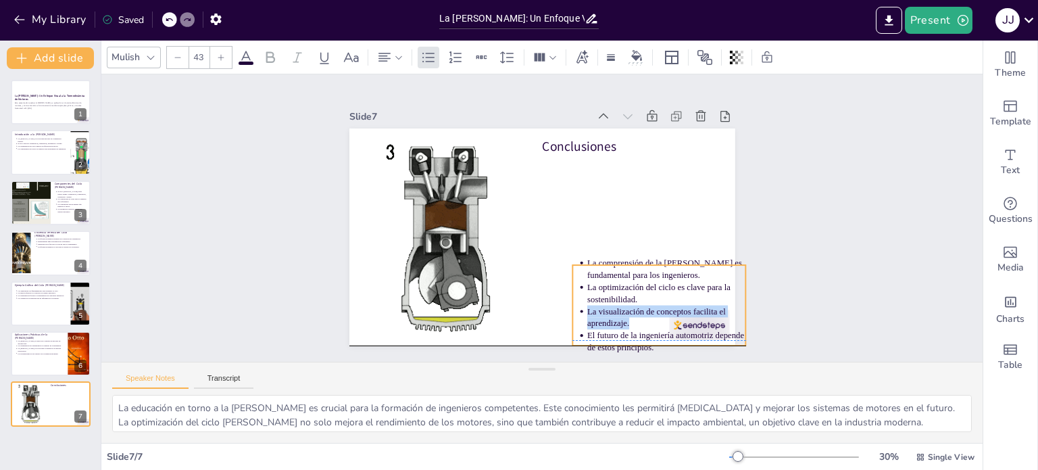
drag, startPoint x: 656, startPoint y: 213, endPoint x: 681, endPoint y: 301, distance: 91.8
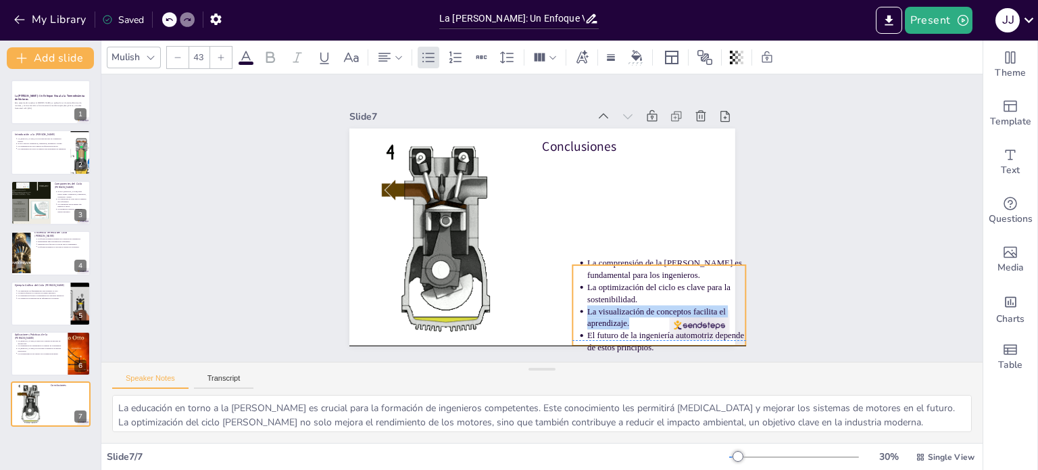
click at [656, 315] on p "La visualización de conceptos facilita el aprendizaje." at bounding box center [584, 371] width 143 height 113
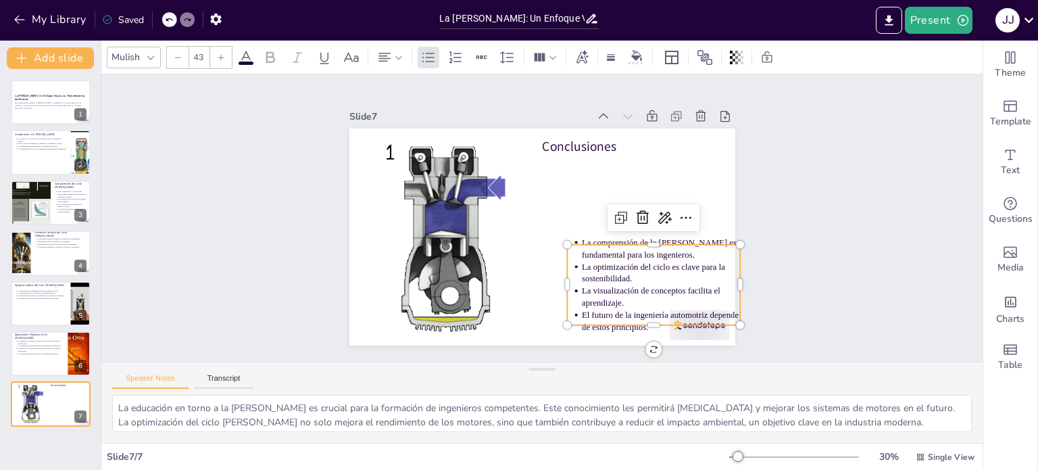
click at [605, 309] on span "El futuro de la ingeniería automotriz depende de estos principios." at bounding box center [544, 370] width 121 height 123
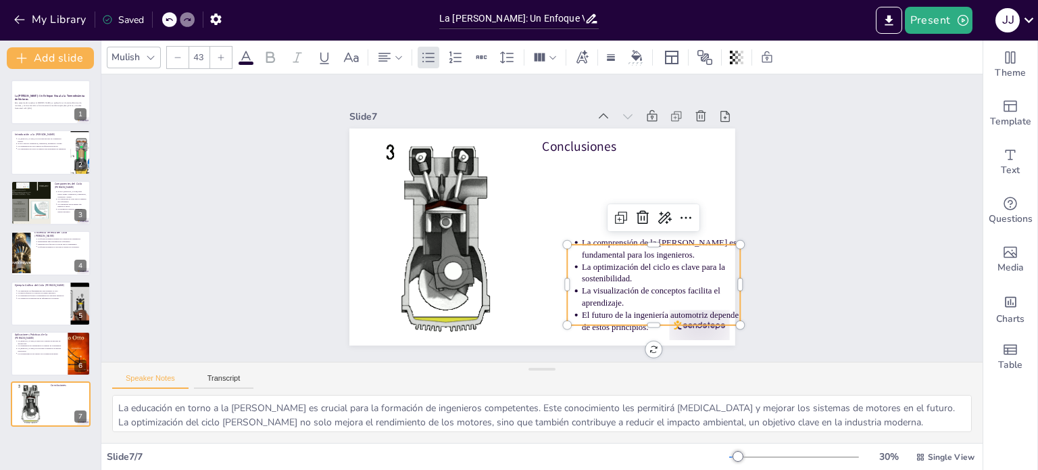
click at [685, 318] on p "El futuro de la ingeniería automotriz depende de estos principios." at bounding box center [661, 321] width 159 height 24
click at [469, 131] on div at bounding box center [444, 226] width 175 height 221
